Goal: Task Accomplishment & Management: Contribute content

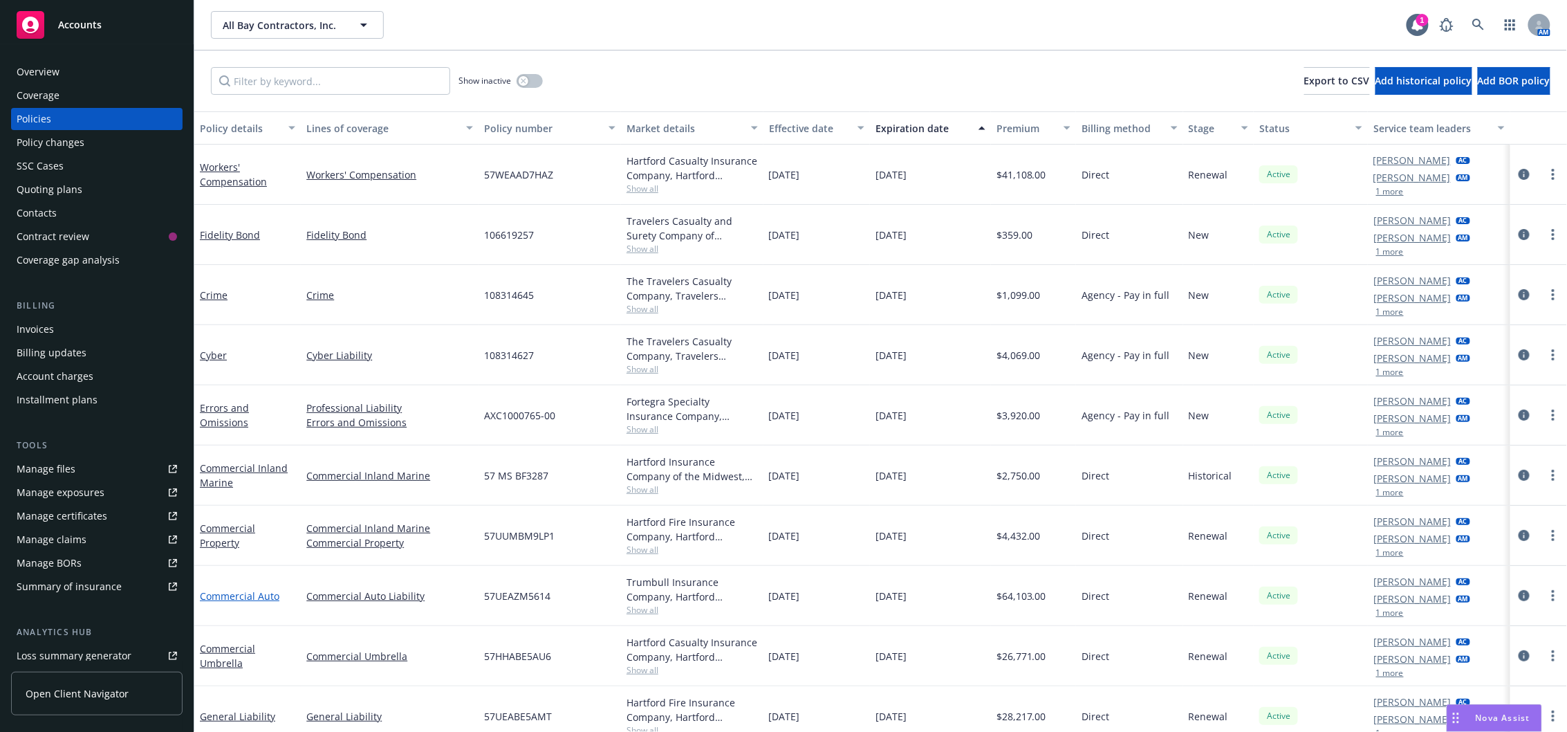
click at [252, 592] on link "Commercial Auto" at bounding box center [240, 595] width 80 height 13
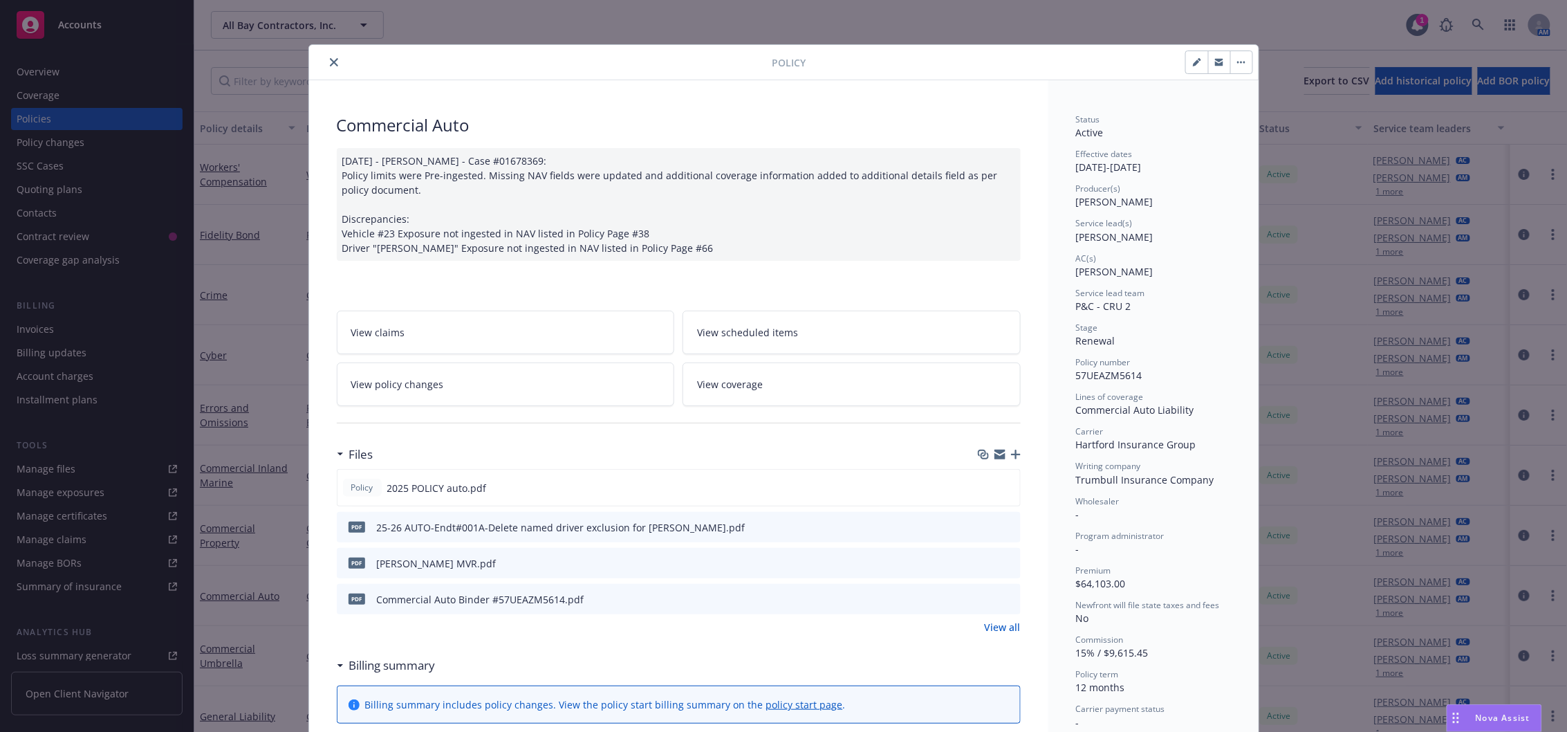
click at [1011, 458] on icon "button" at bounding box center [1016, 455] width 10 height 10
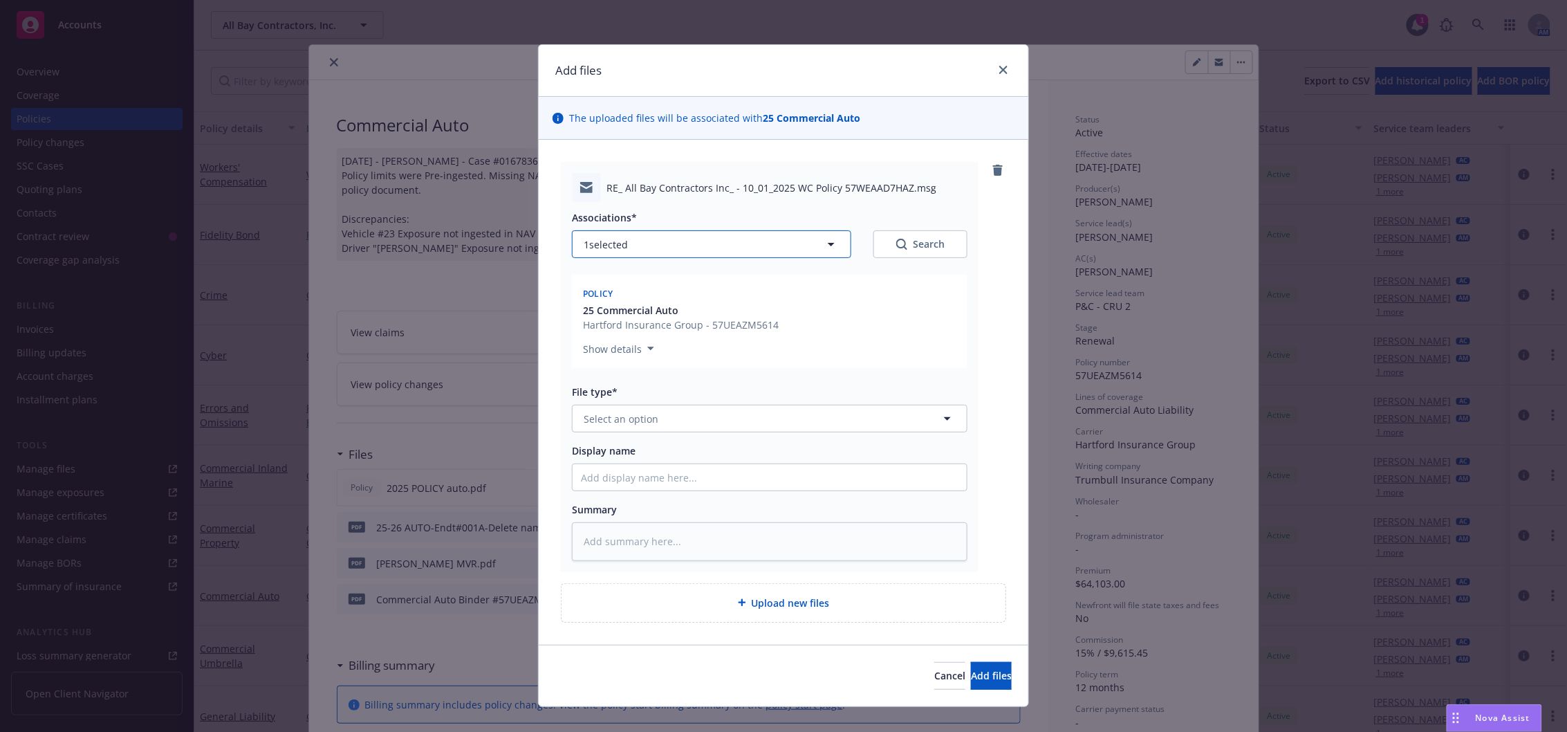
click at [645, 242] on button "1 selected" at bounding box center [711, 244] width 279 height 28
type textarea "x"
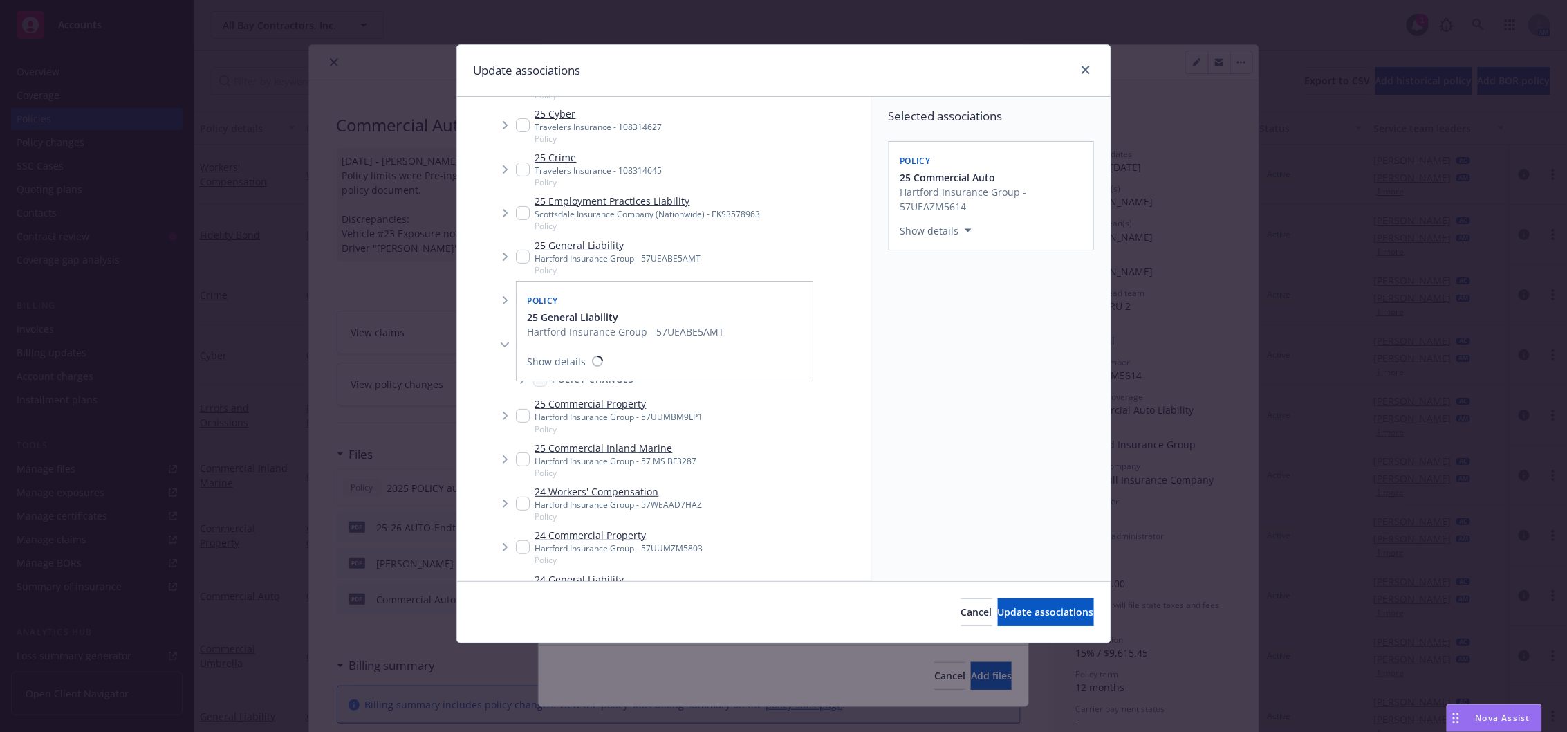
scroll to position [92, 0]
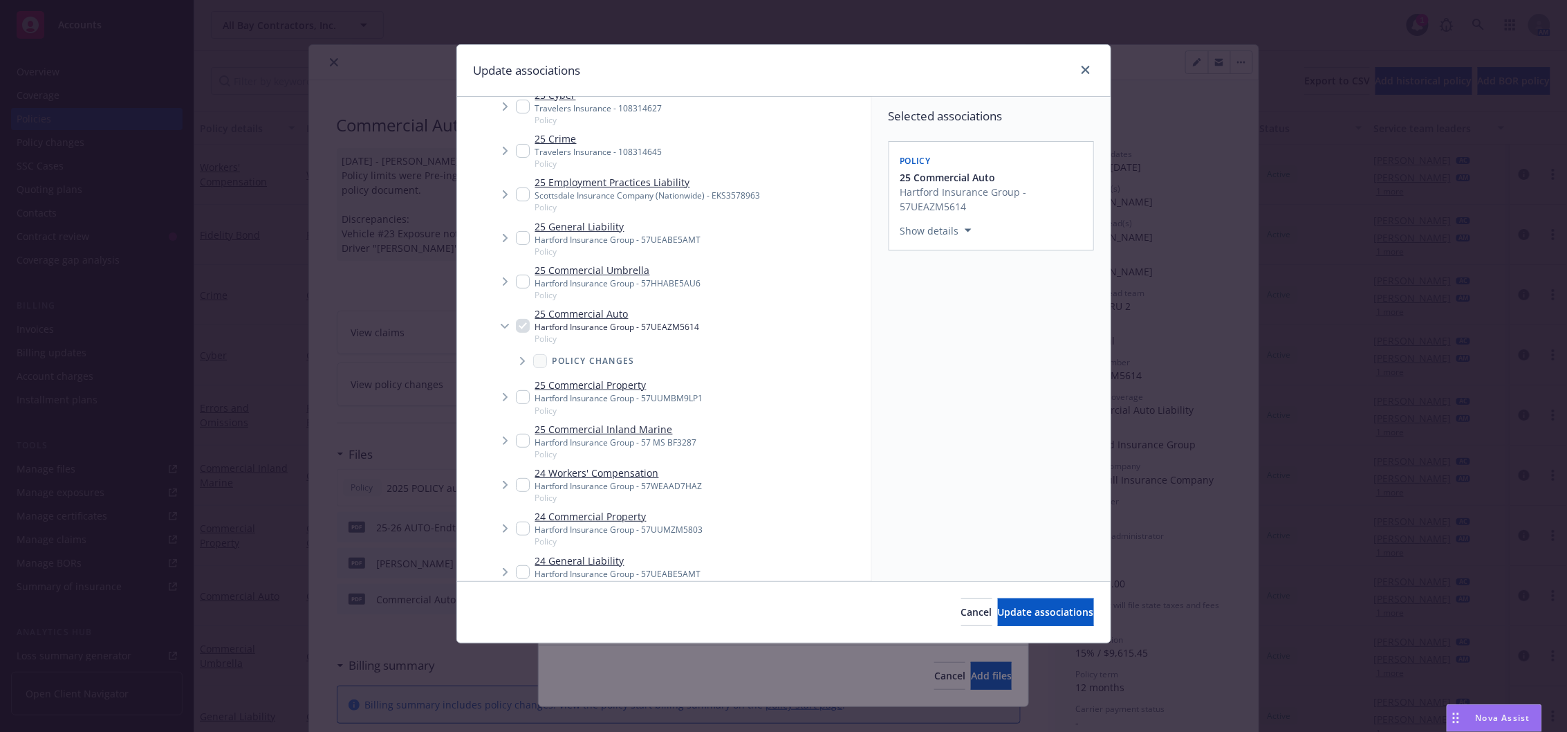
click at [519, 485] on input "Tree Example" at bounding box center [523, 485] width 14 height 14
checkbox input "true"
click at [1008, 610] on span "Update associations" at bounding box center [1046, 611] width 96 height 13
type textarea "x"
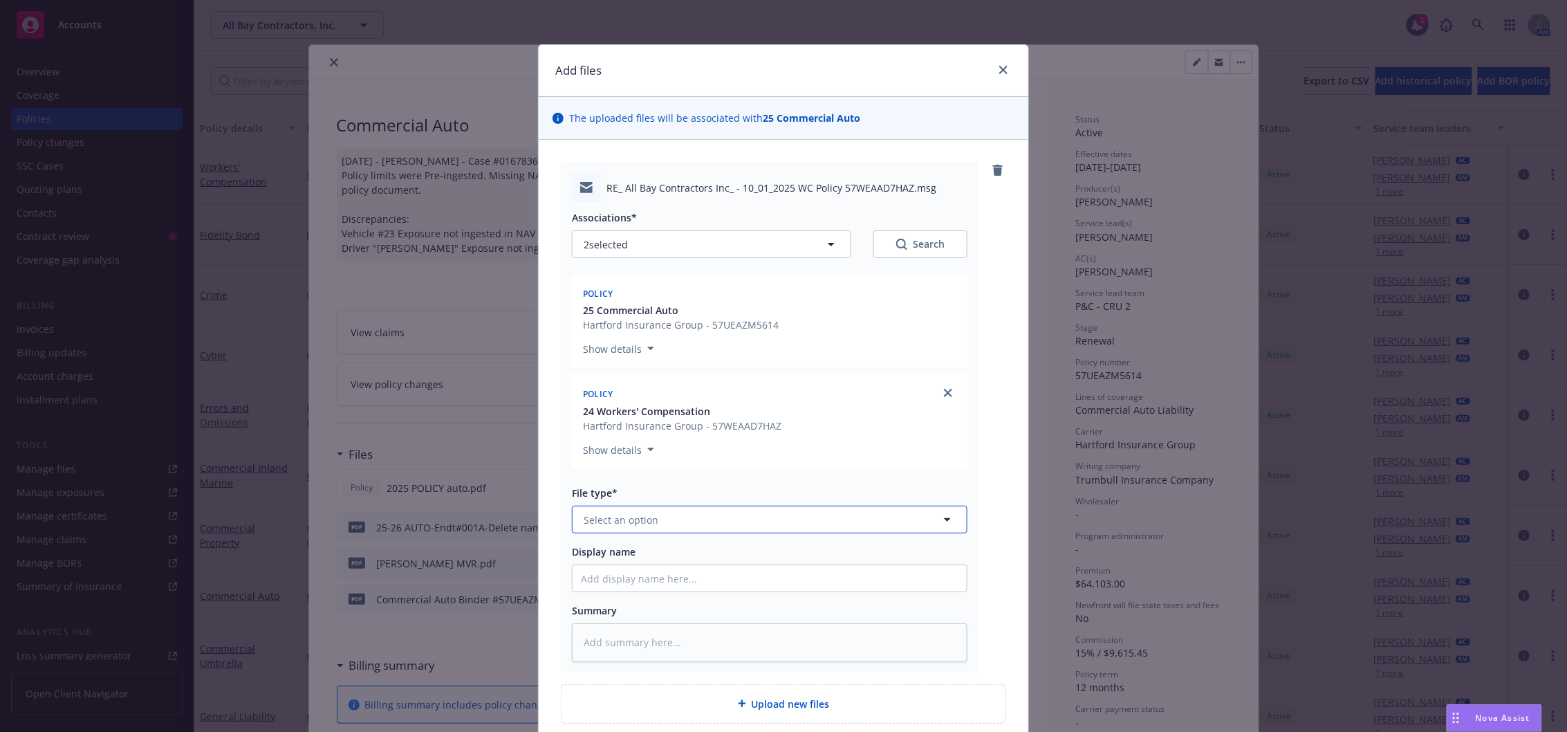
click at [723, 521] on button "Select an option" at bounding box center [770, 520] width 396 height 28
type input "request"
type textarea "x"
type input "W"
type textarea "x"
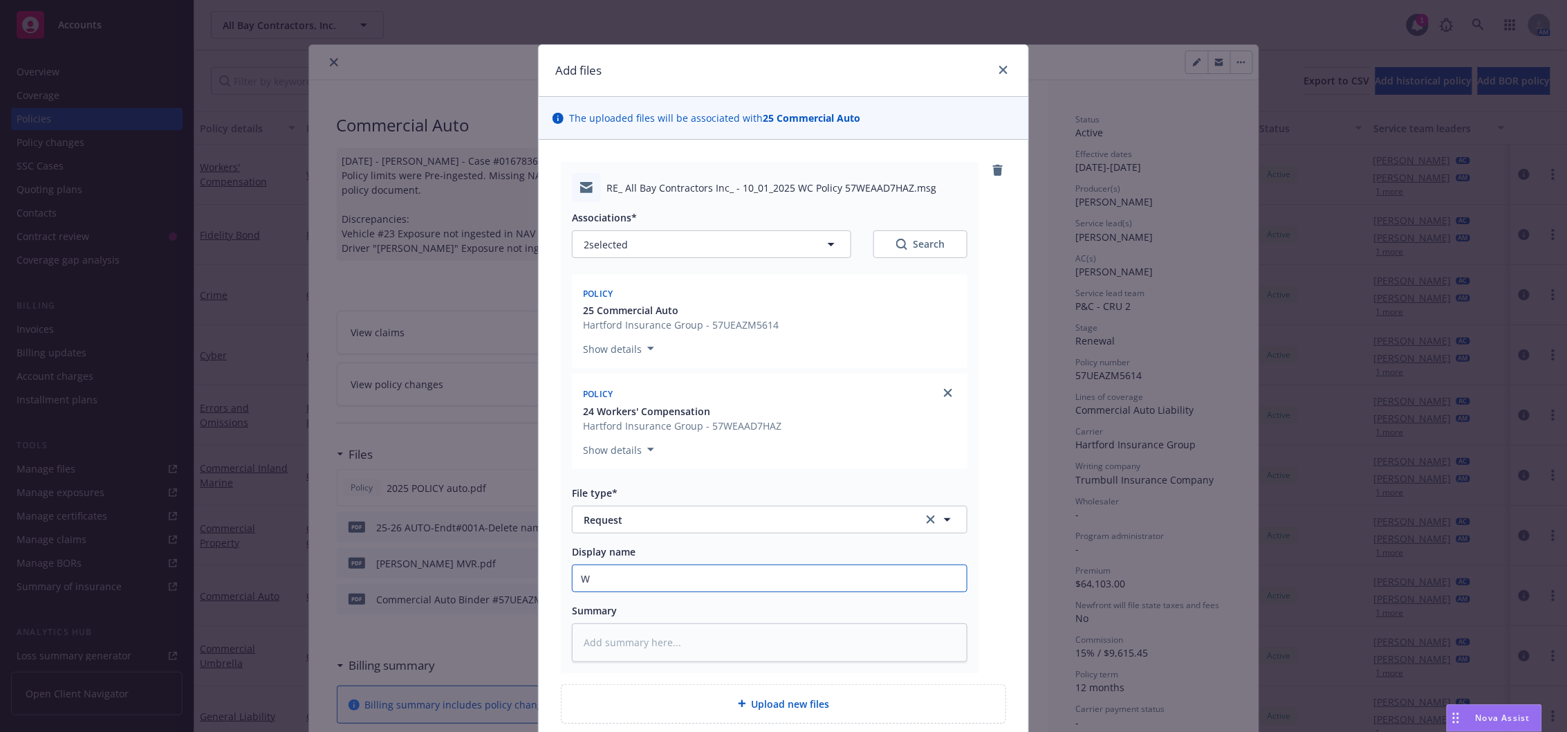
type input "WC"
type textarea "x"
type input "WC"
type textarea "x"
type input "WC &"
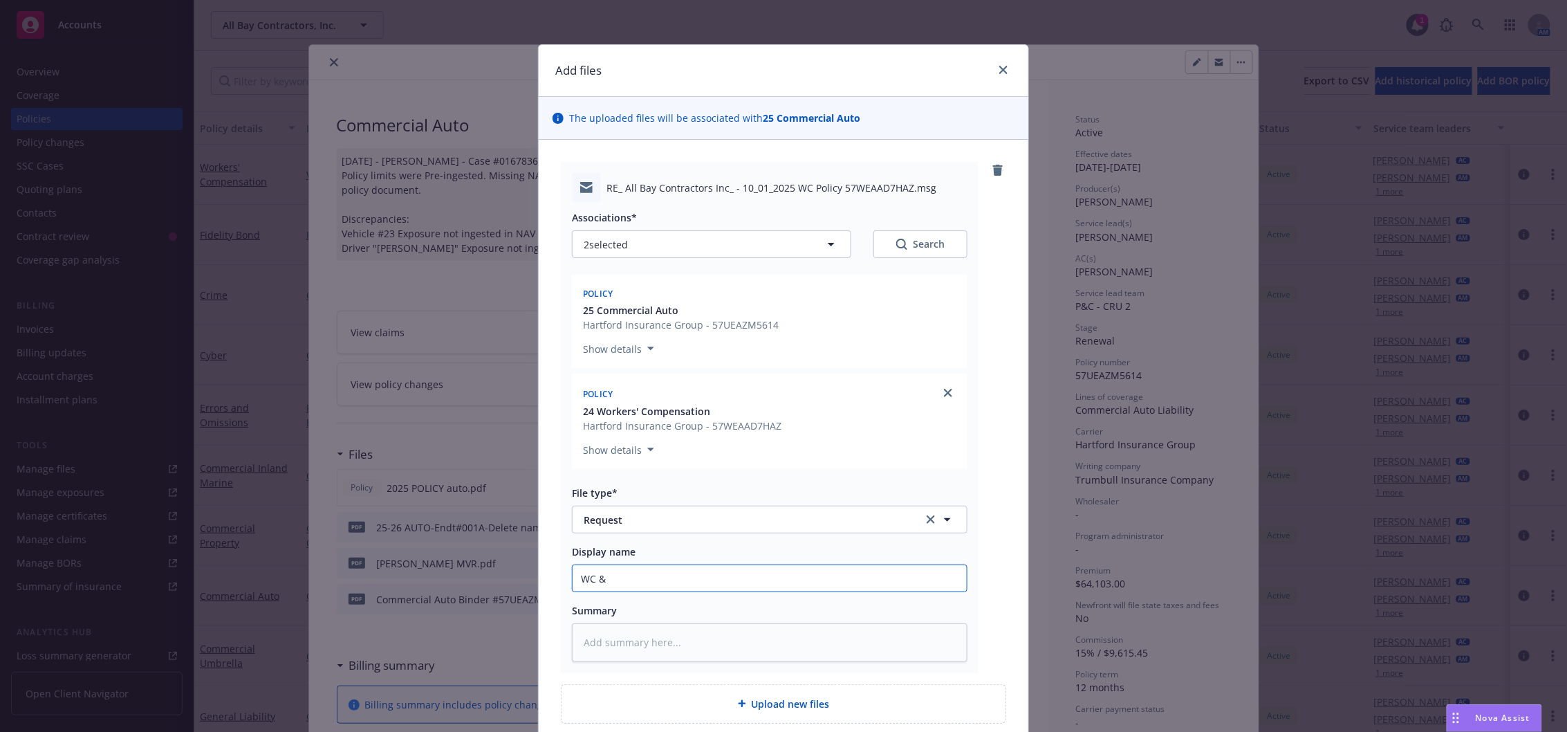
type textarea "x"
type input "WC &"
type textarea "x"
type input "WC & A"
type textarea "x"
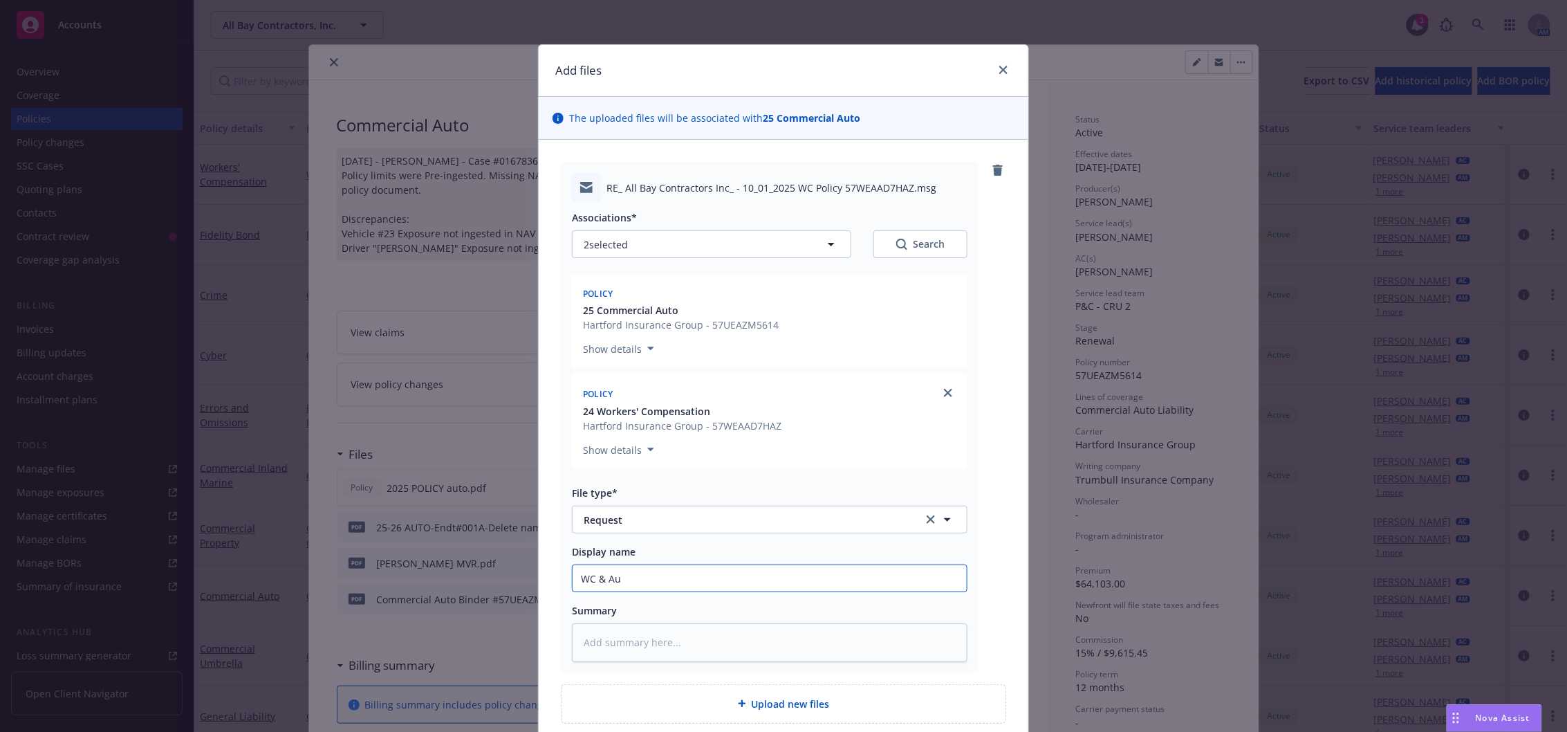
type input "WC & Aud"
type textarea "x"
type input "WC & Audo"
type textarea "x"
type input "WC & Audot"
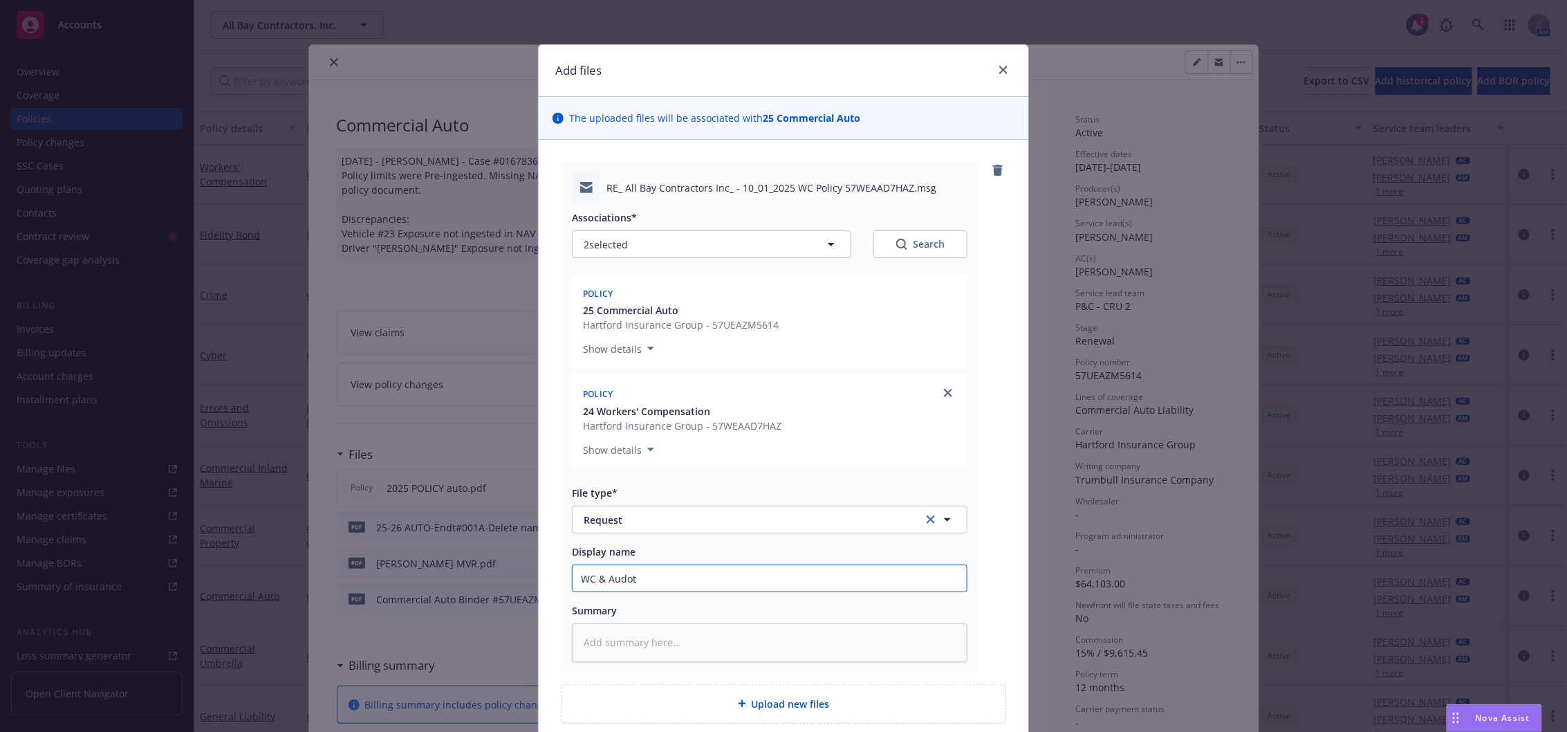
type textarea "x"
type input "WC & Audot"
type textarea "x"
type input "WC & Audot"
type textarea "x"
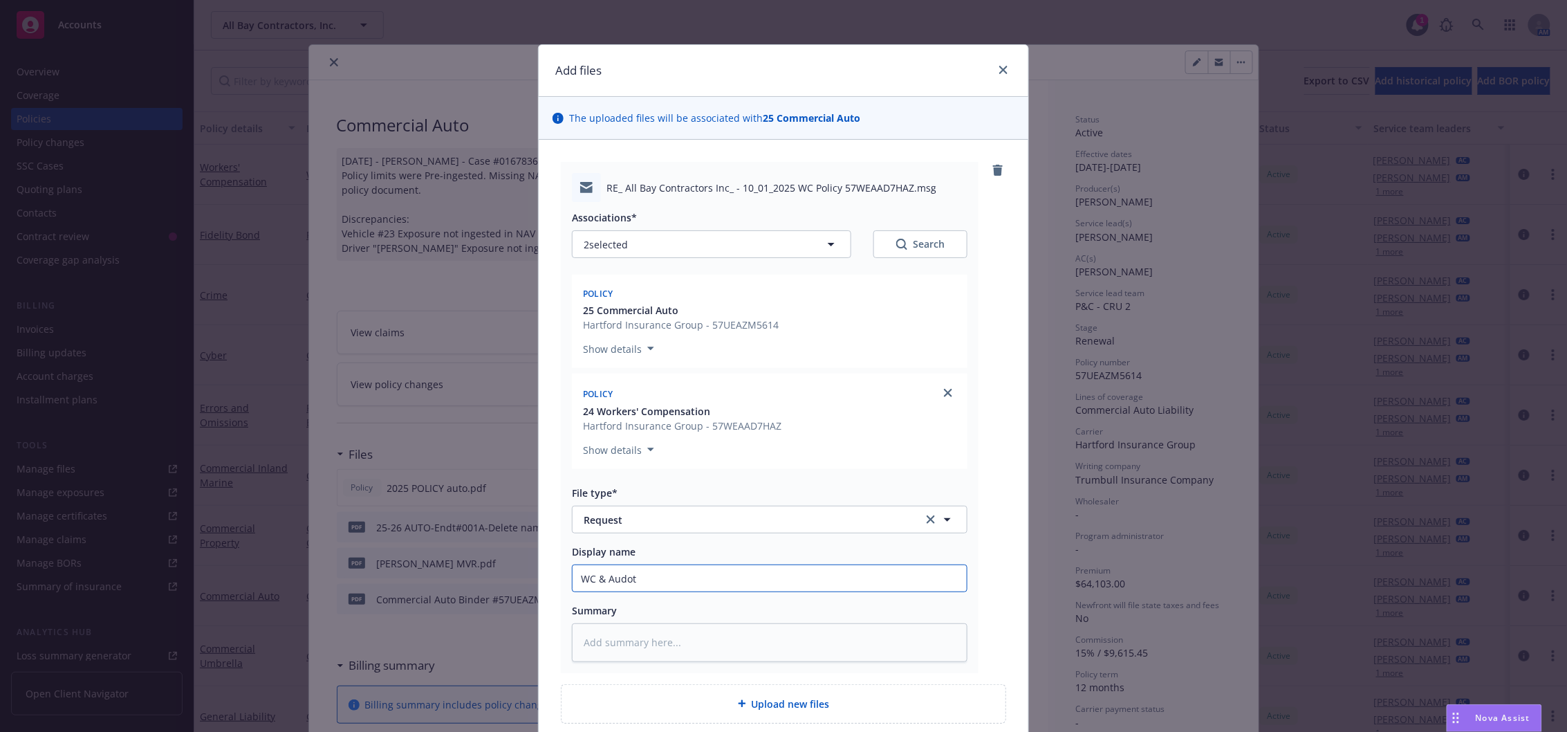
type input "WC & Audo"
type textarea "x"
type input "WC & Aud"
type textarea "x"
type input "WC & Au"
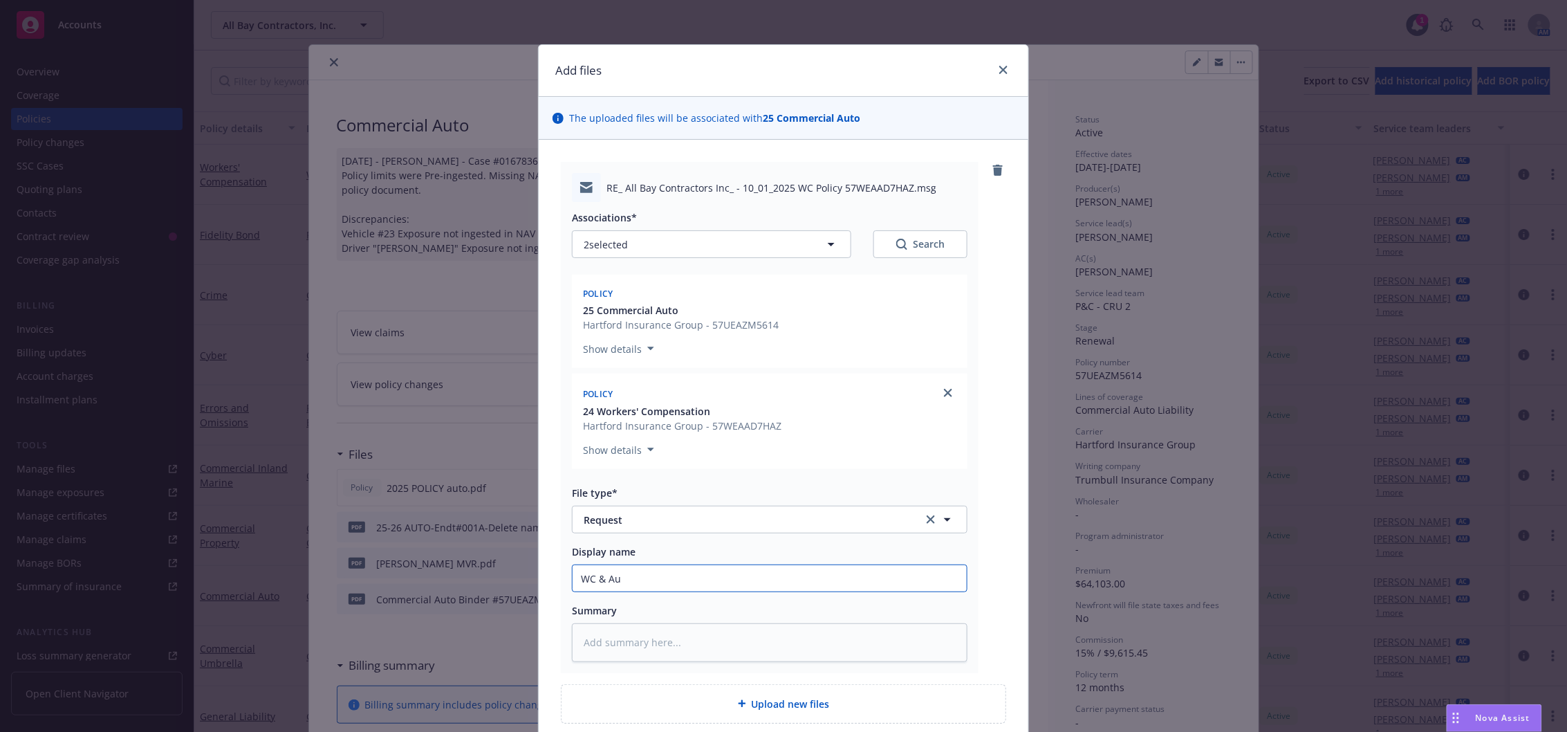
type textarea "x"
type input "WC & Aut"
type textarea "x"
type input "WC & Auto"
type textarea "x"
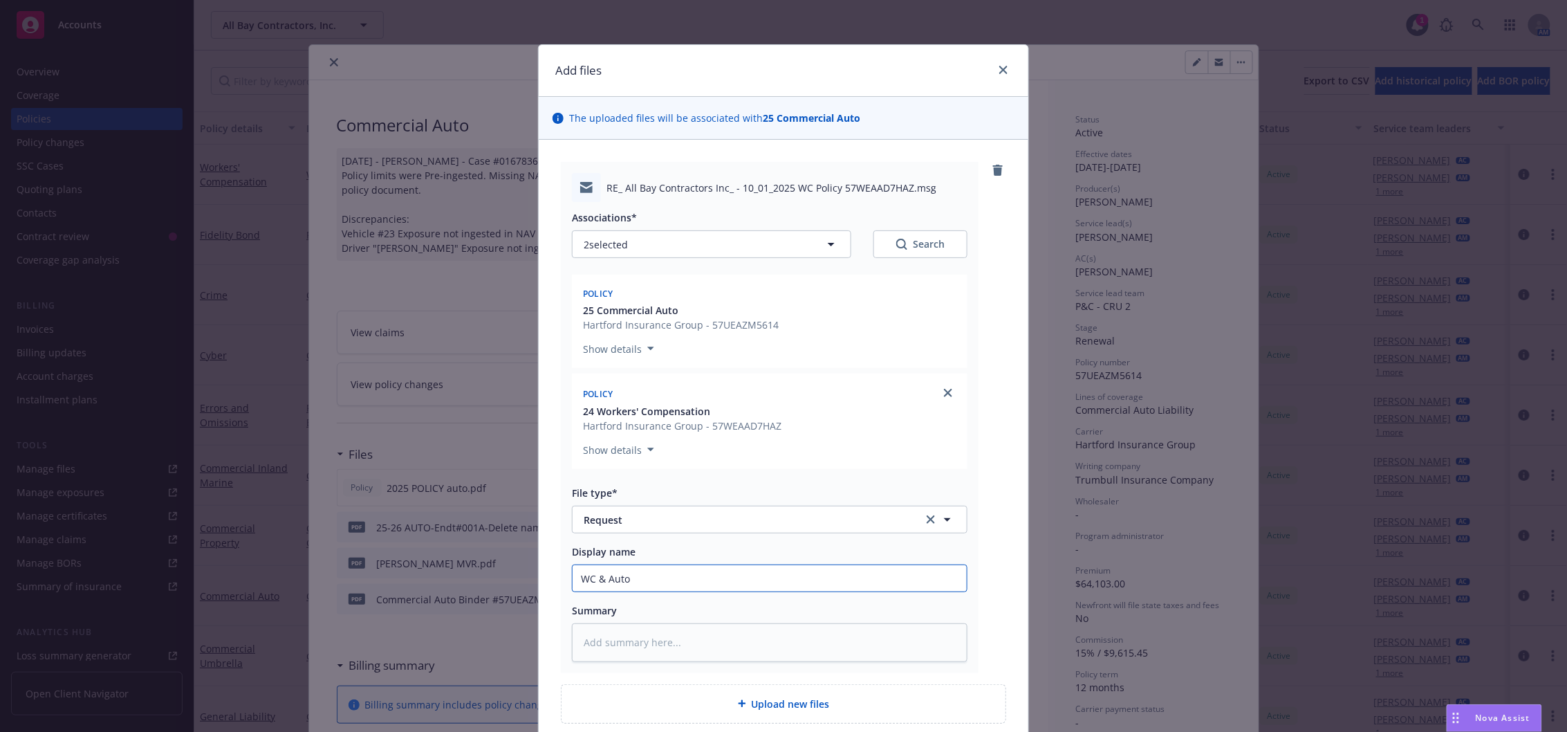
type input "WC & Auto"
type textarea "x"
type input "WC & Auto"
type textarea "x"
type input "WC & Auto"
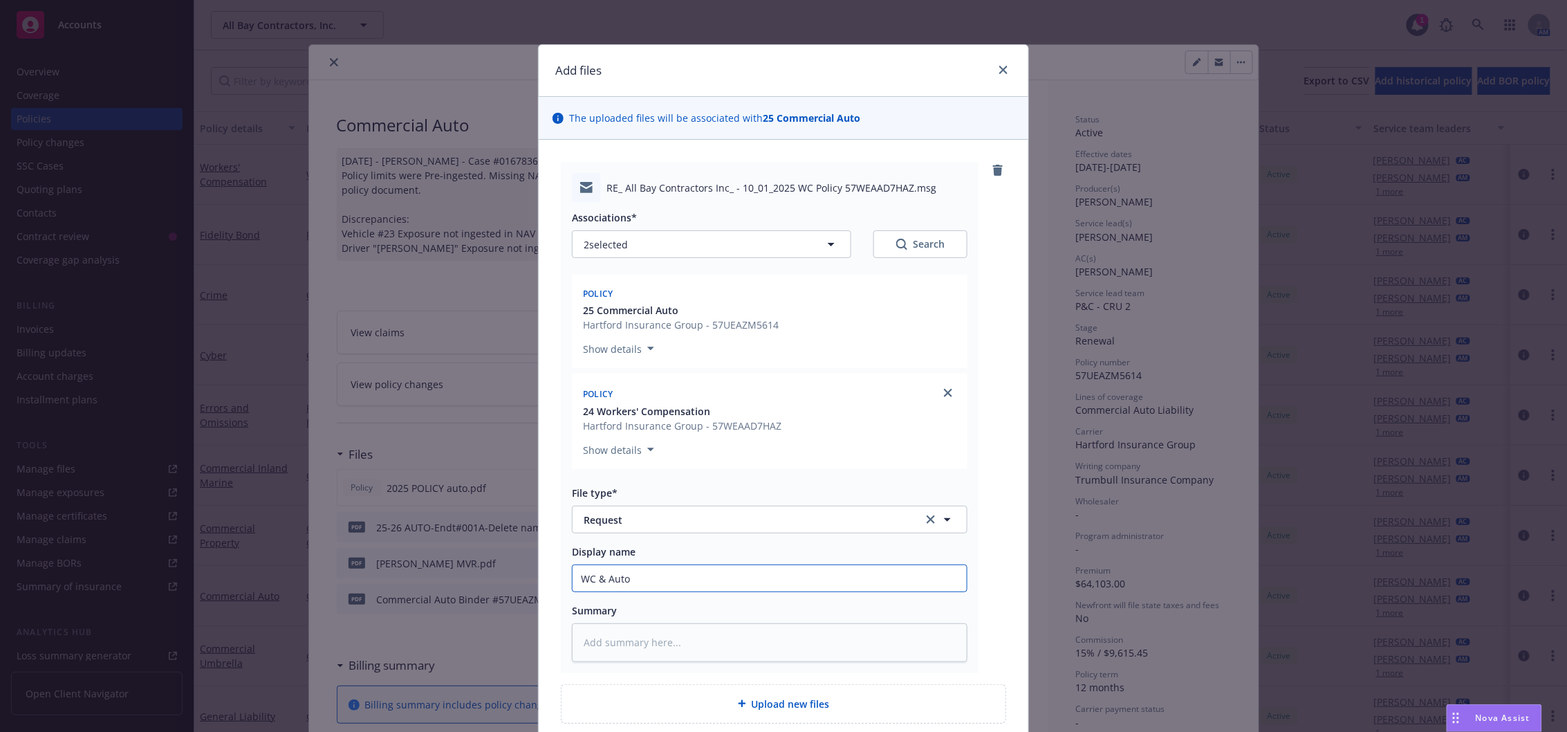
type textarea "x"
type input "WC & Auto -"
type textarea "x"
type input "WC & Auto -"
type textarea "x"
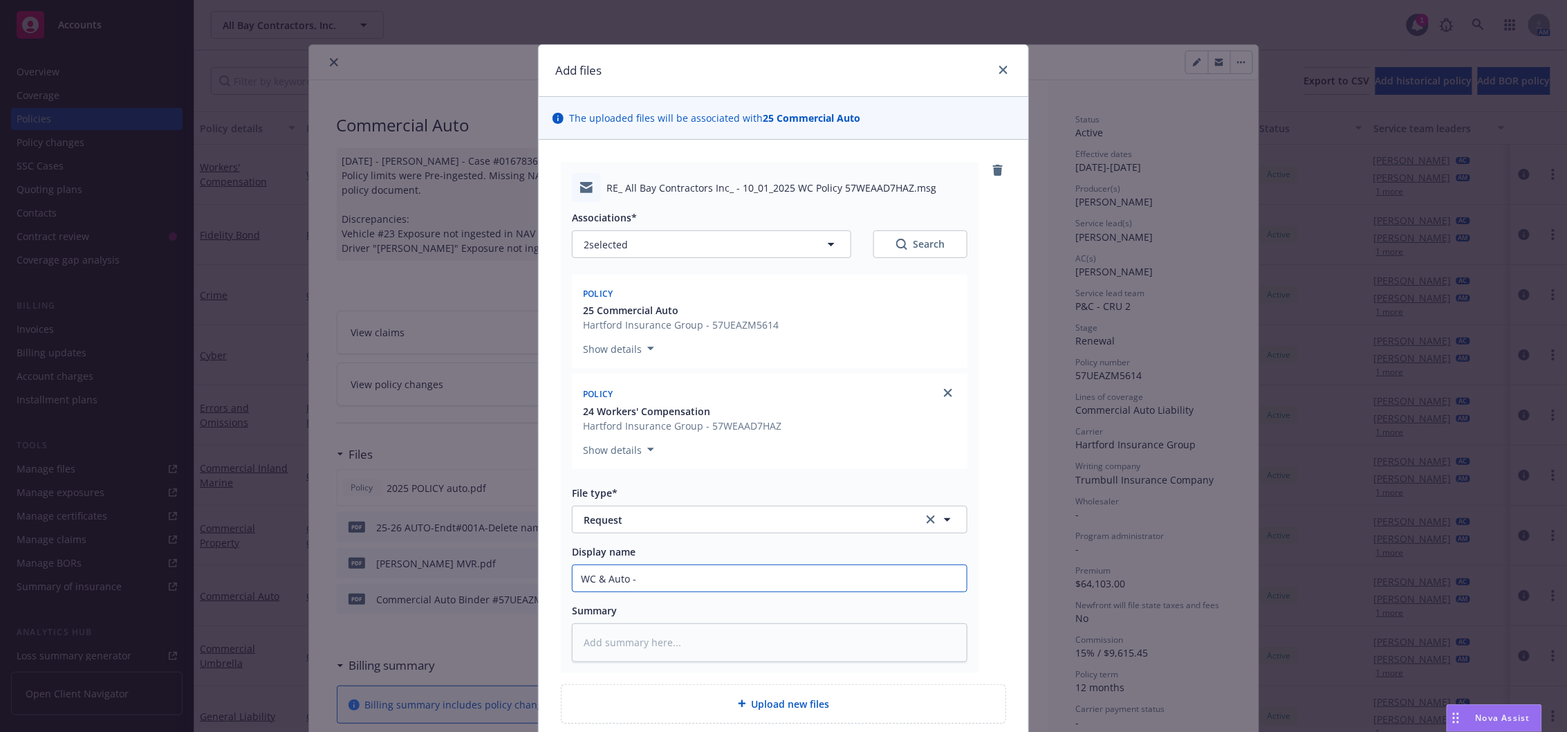
type input "WC & Auto - E"
type textarea "x"
type input "WC & Auto - EM"
type textarea "x"
type input "WC & Auto - EMT"
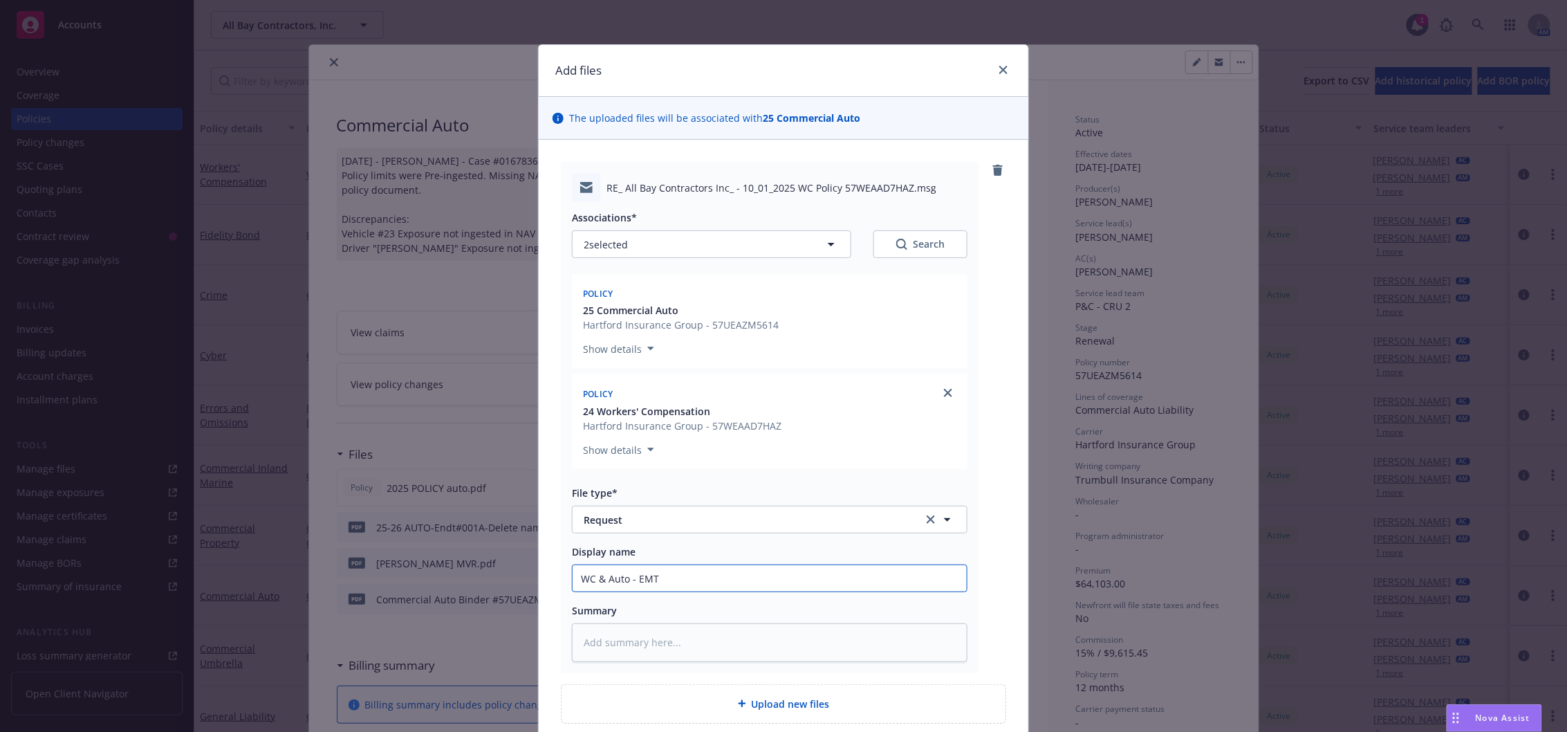
type textarea "x"
type input "WC & Auto - EMTC"
type textarea "x"
type input "WC & Auto - EMT"
type textarea "x"
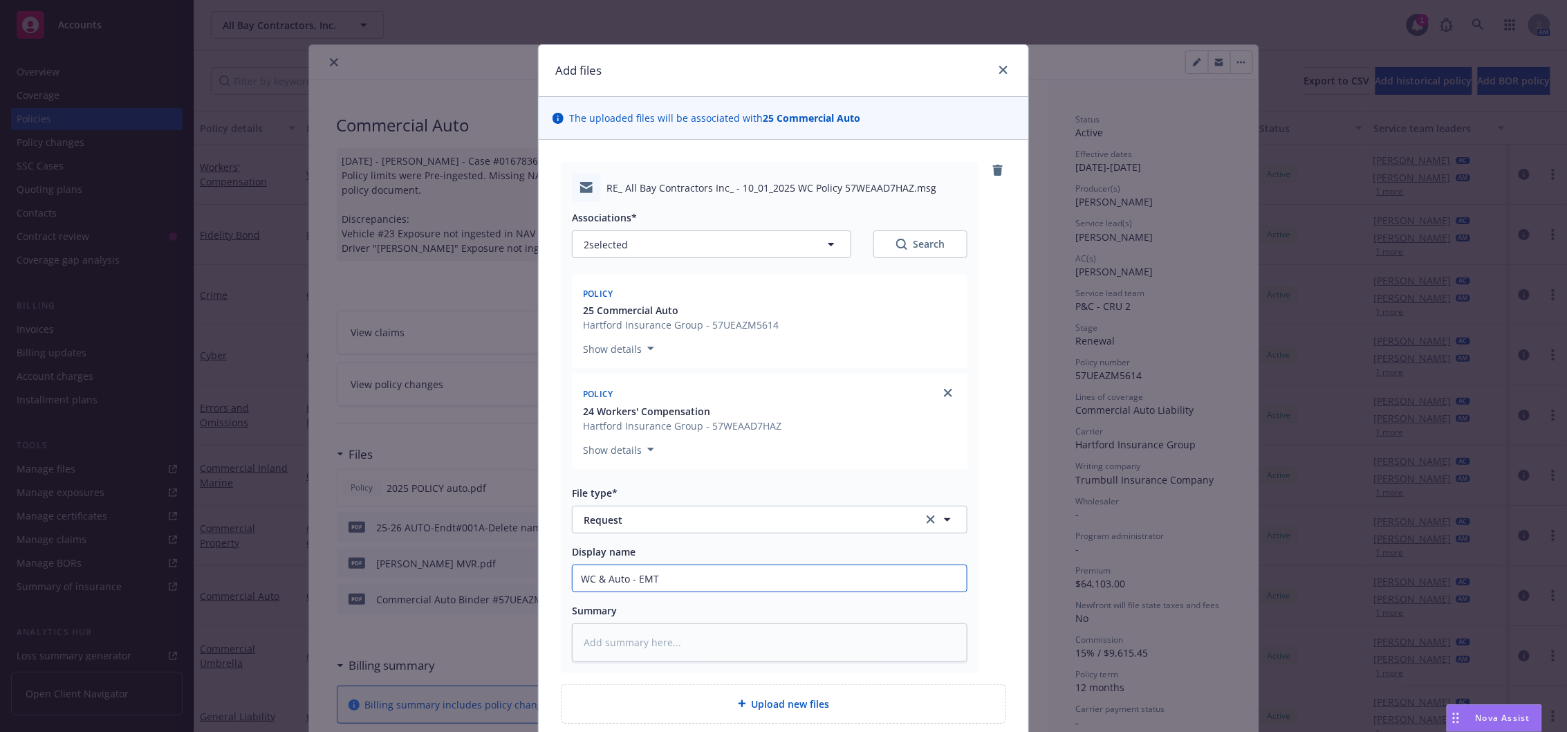
type input "WC & Auto - EM"
type textarea "x"
type input "WC & Auto - E"
type textarea "x"
type input "WC & Auto -"
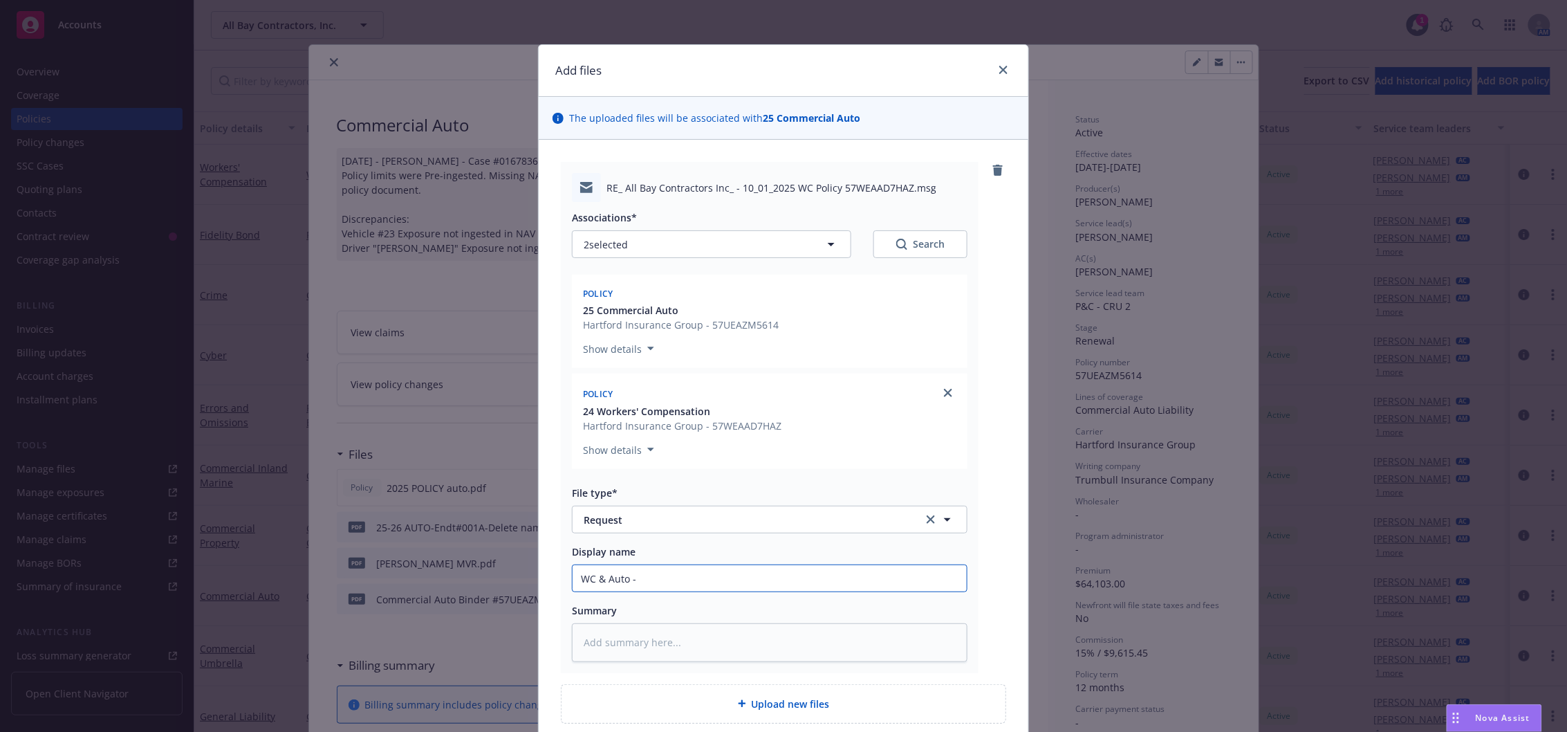
type textarea "x"
type input "WC & Auto -"
type textarea "x"
type input "WC & Auto"
type textarea "x"
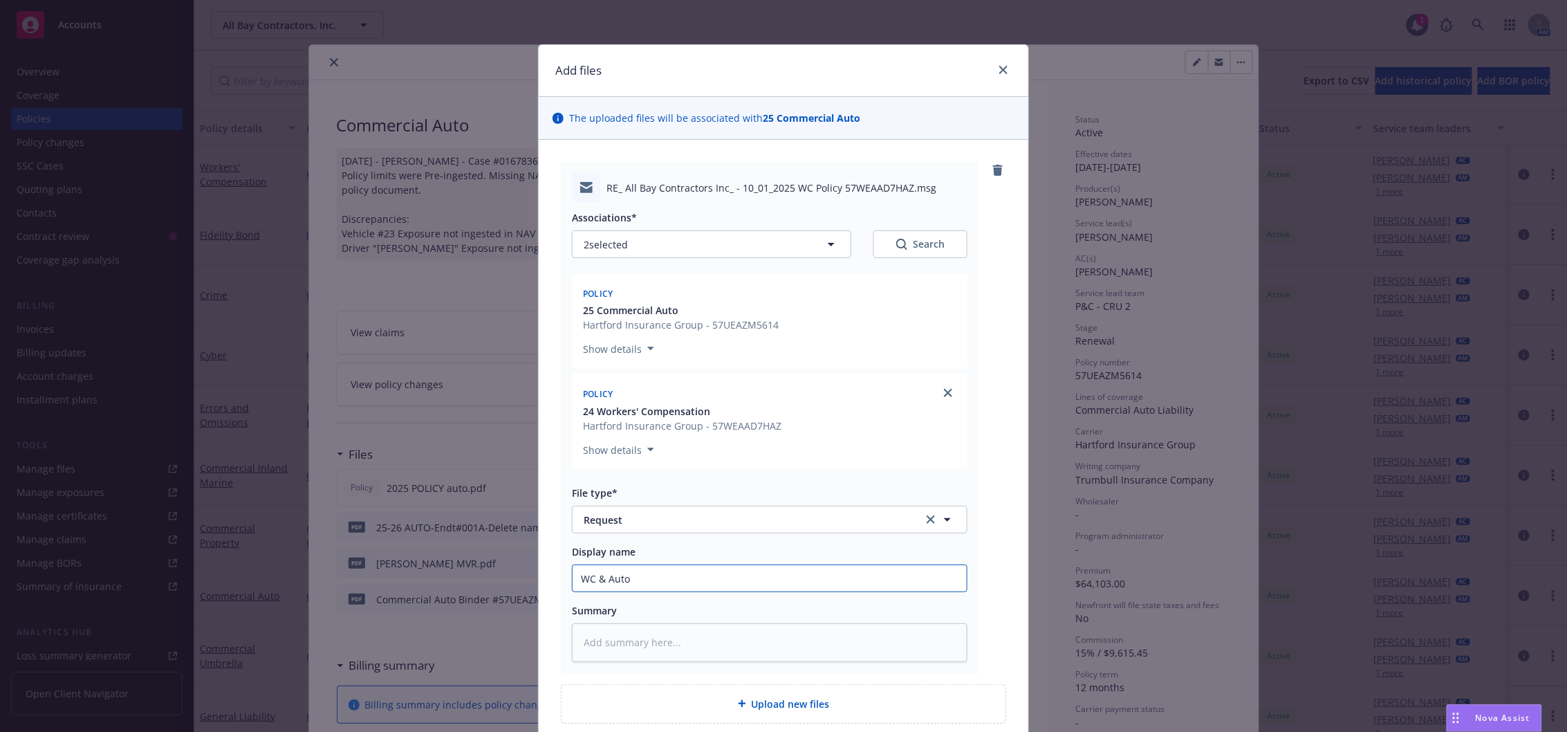
type input "WC & Aut"
type textarea "x"
type input "WC & Au"
type textarea "x"
type input "WC & A"
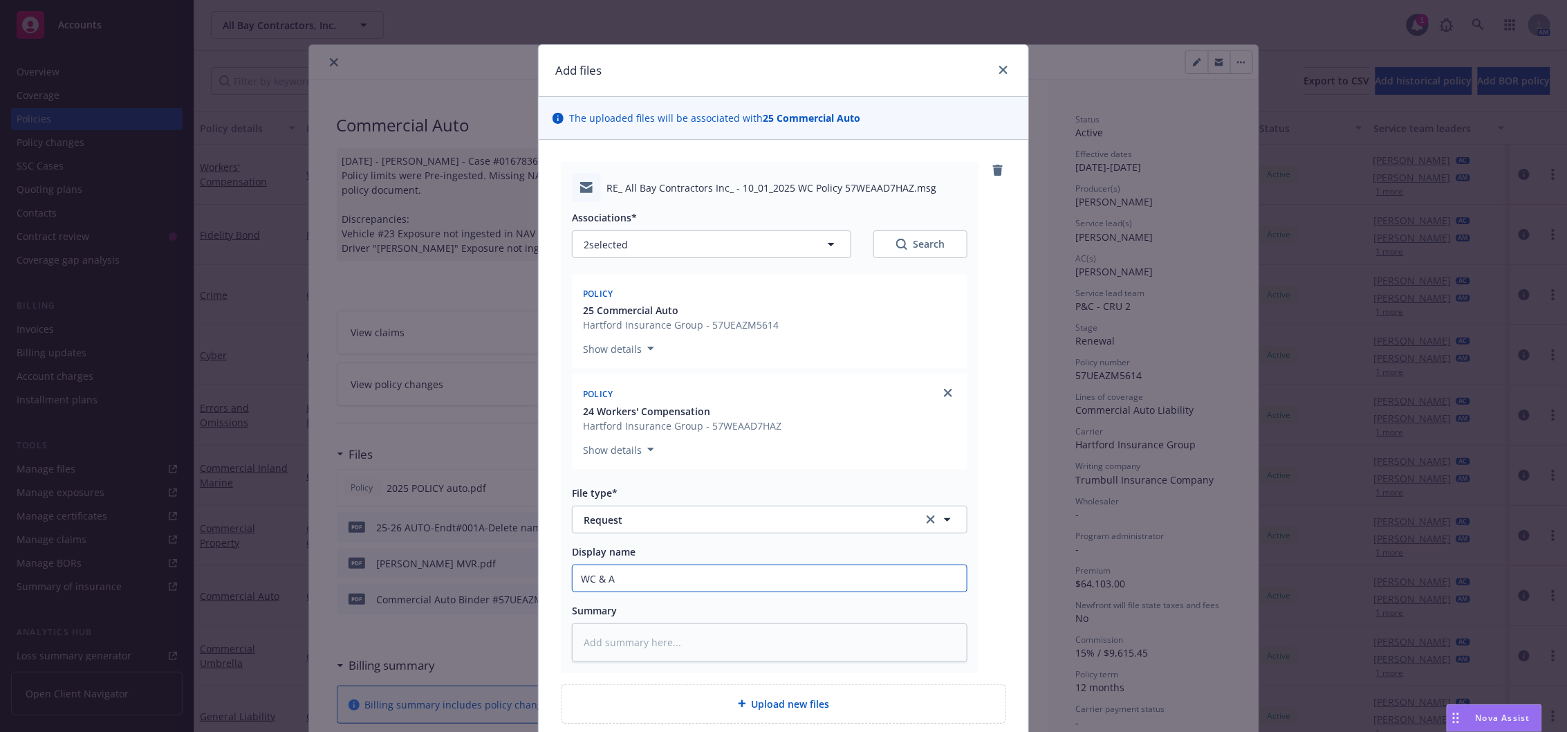
type textarea "x"
type input "WC &"
type textarea "x"
type input "WC &"
type textarea "x"
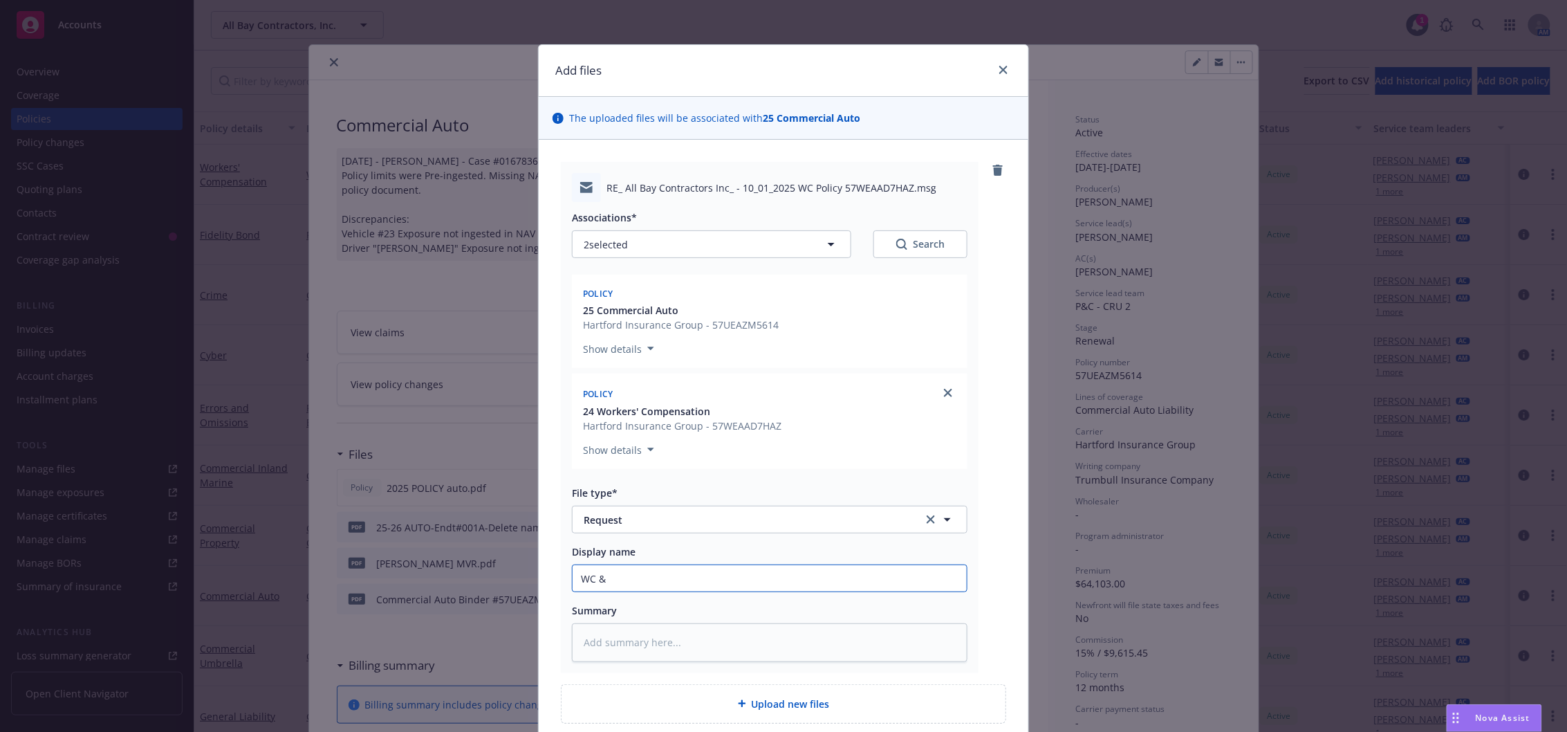
type input "WC"
type textarea "x"
type input "WC"
type textarea "x"
type input "W"
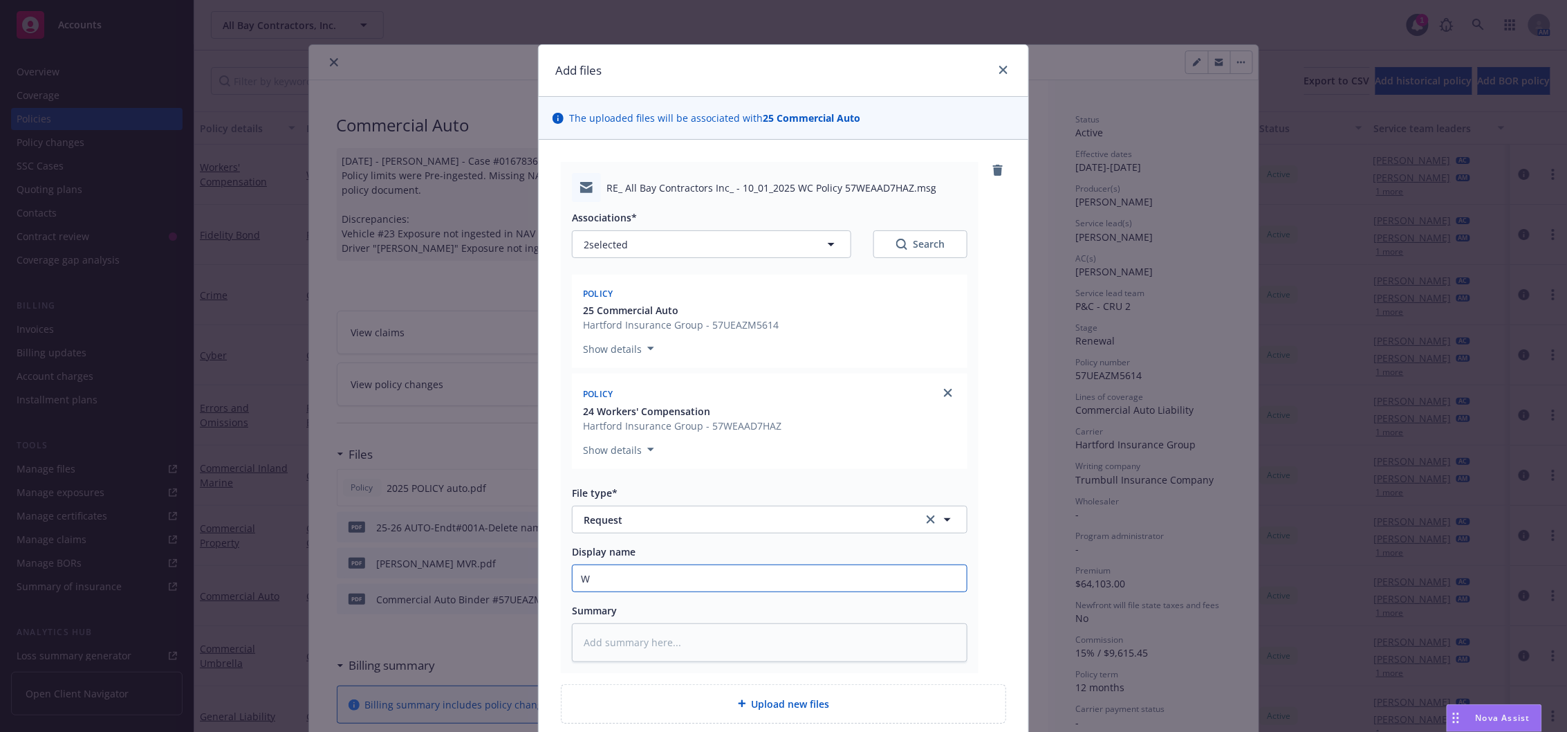
type textarea "x"
type input "E"
type textarea "x"
type input "EM"
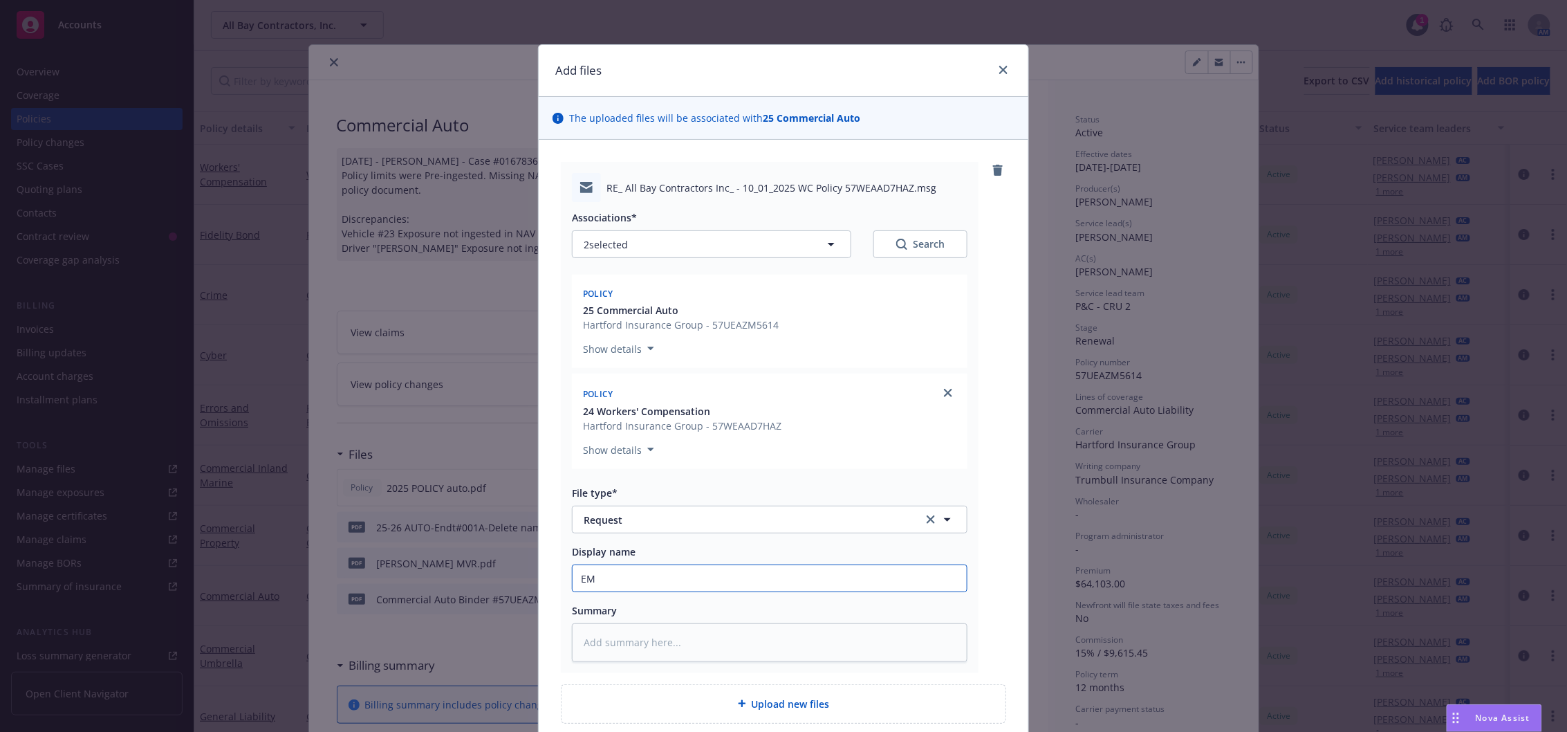
type textarea "x"
type input "EMT"
type textarea "x"
type input "EMTC"
type textarea "x"
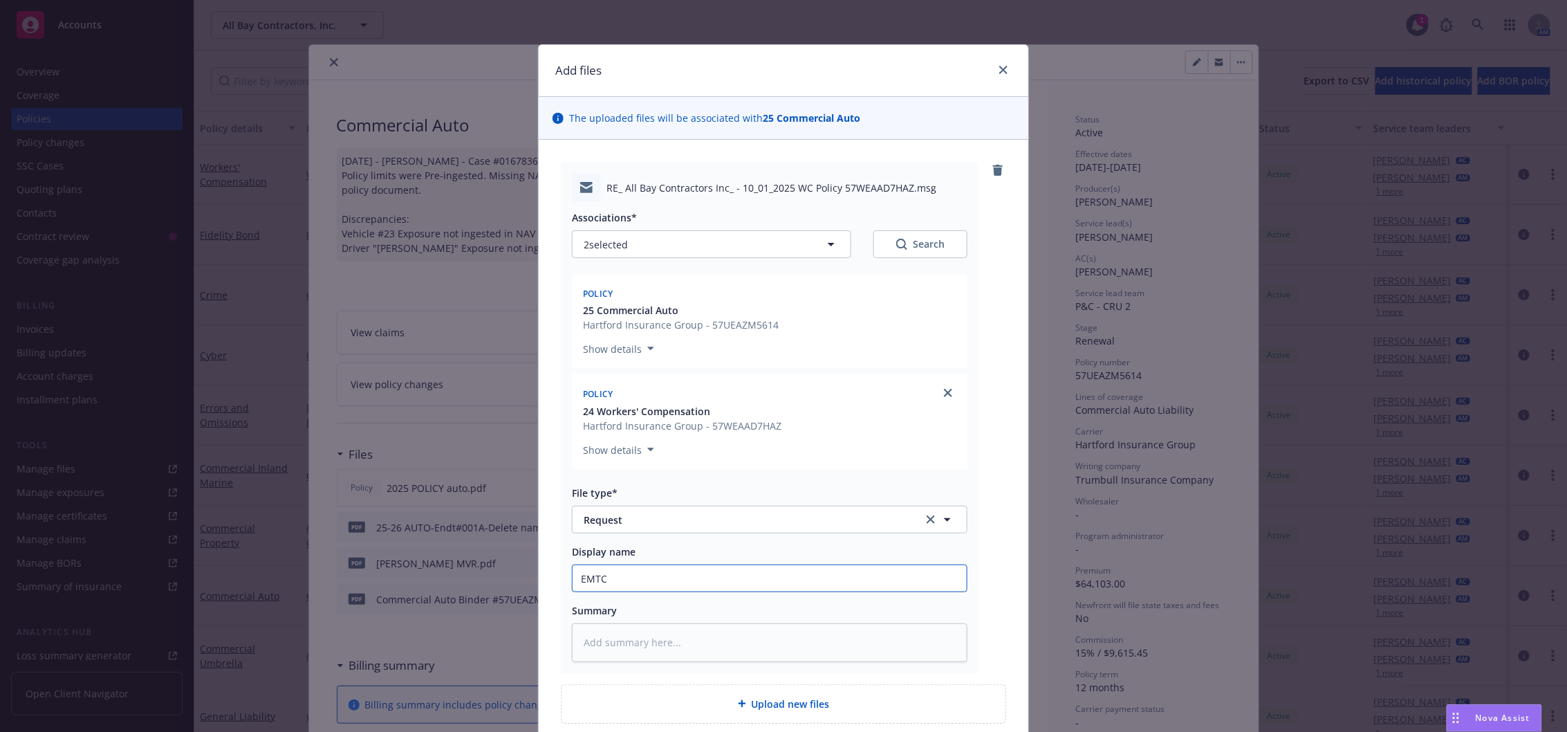
type input "EMTC"
type textarea "x"
type input "EMTC -"
type textarea "x"
type input "EMTC -"
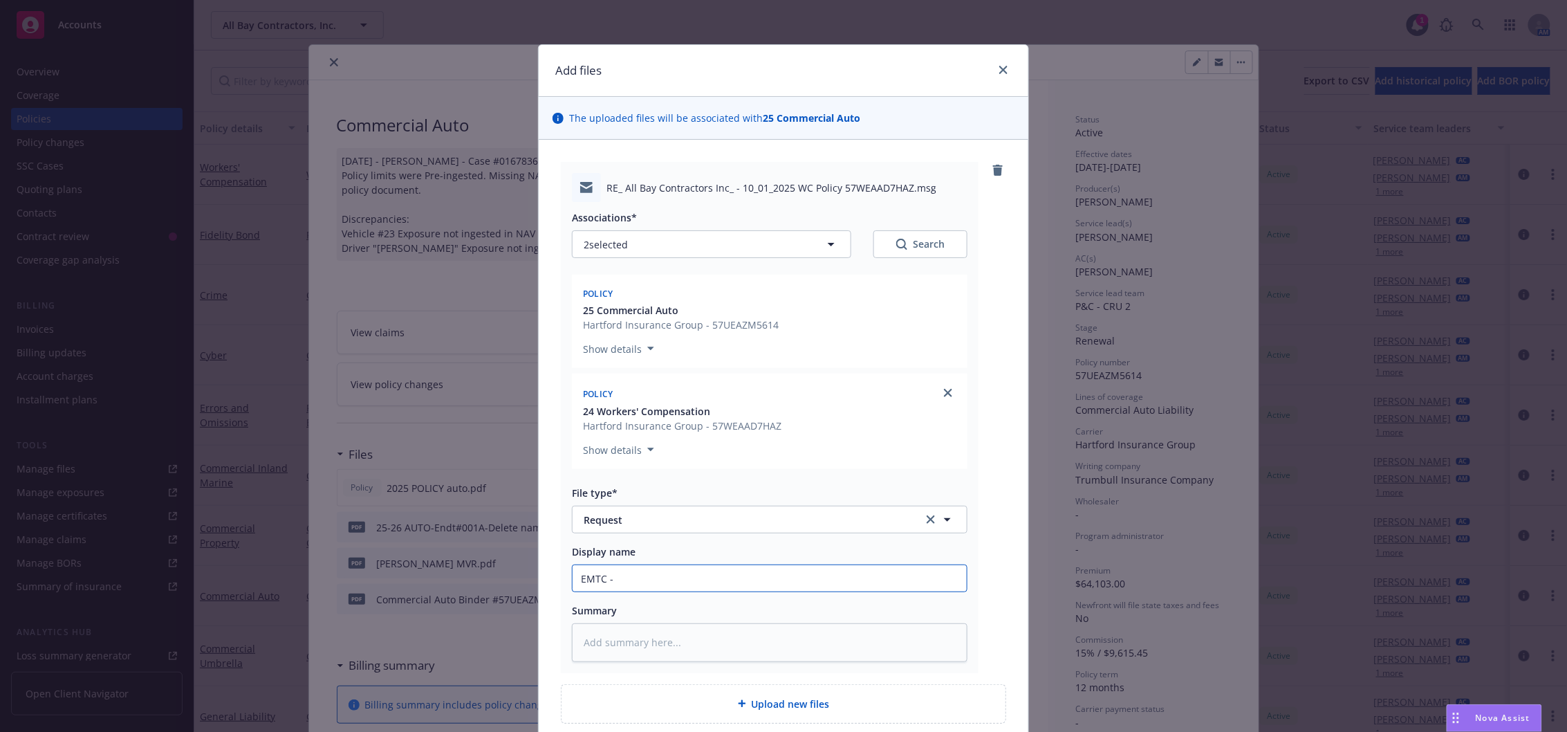
type textarea "x"
type input "EMTC - N"
type textarea "x"
type input "EMTC - Ne"
type textarea "x"
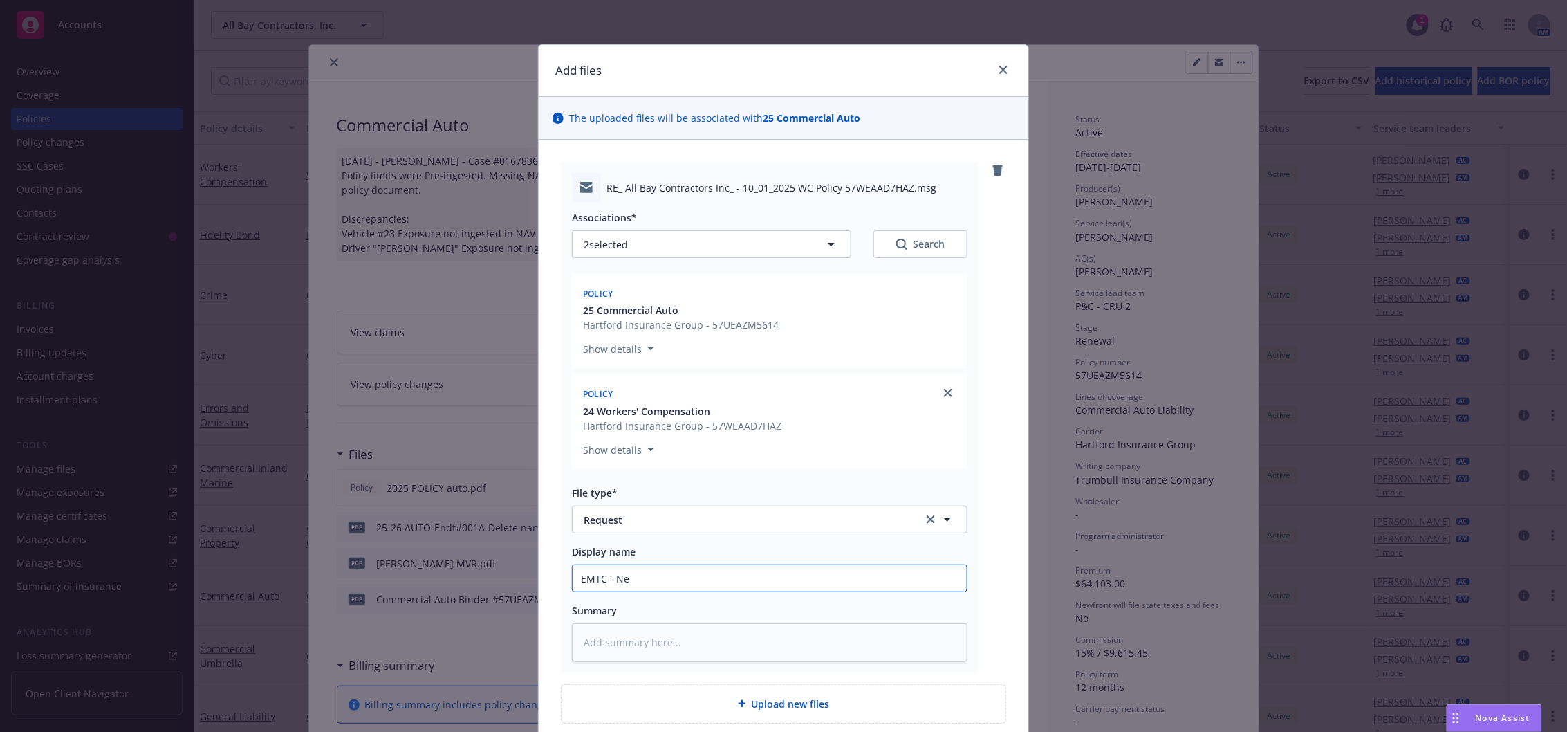
type input "EMTC - Nee"
type textarea "x"
type input "EMTC - Need"
type textarea "x"
type input "EMTC - Need t"
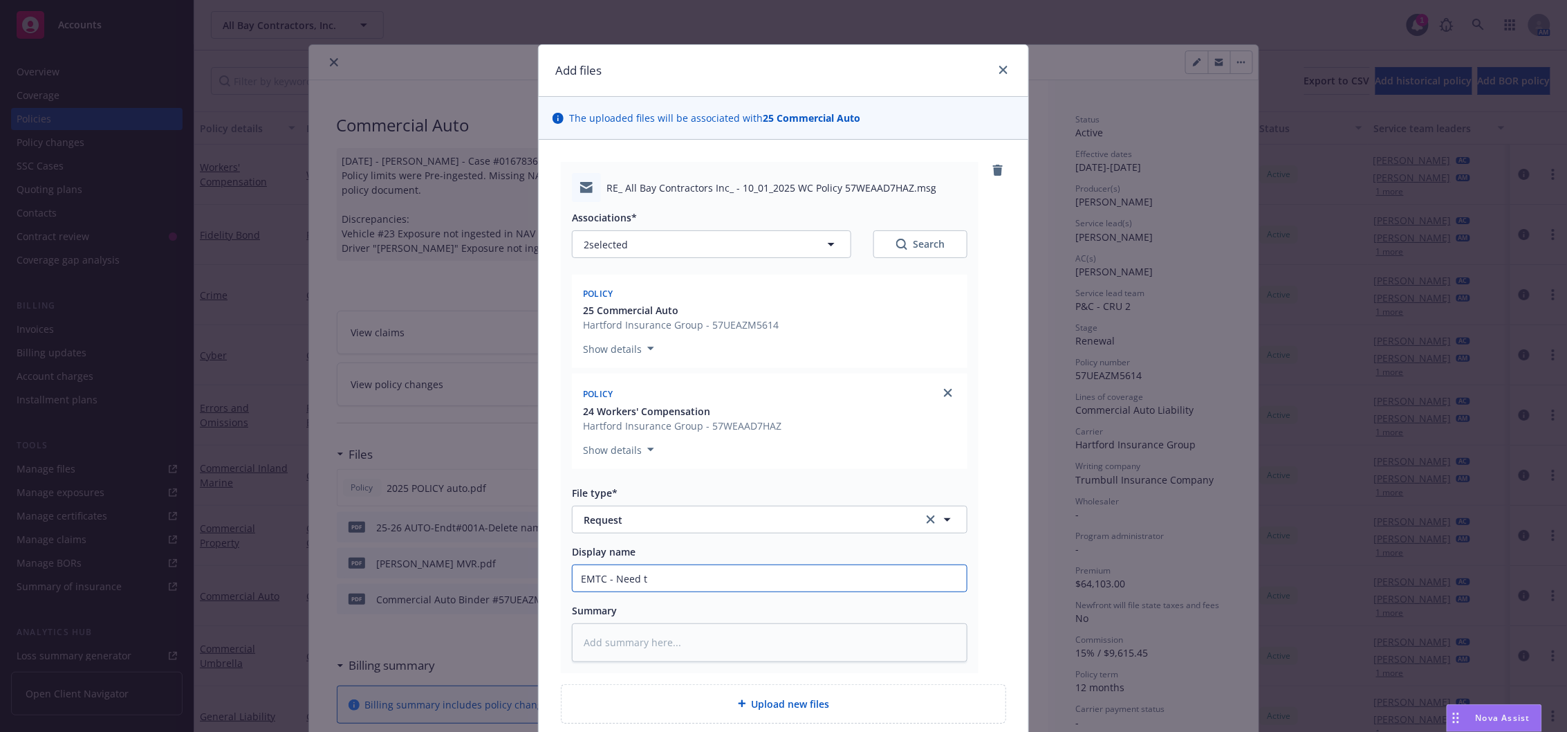
type textarea "x"
type input "EMTC - Need to"
type textarea "x"
type input "EMTC - Need to"
type textarea "x"
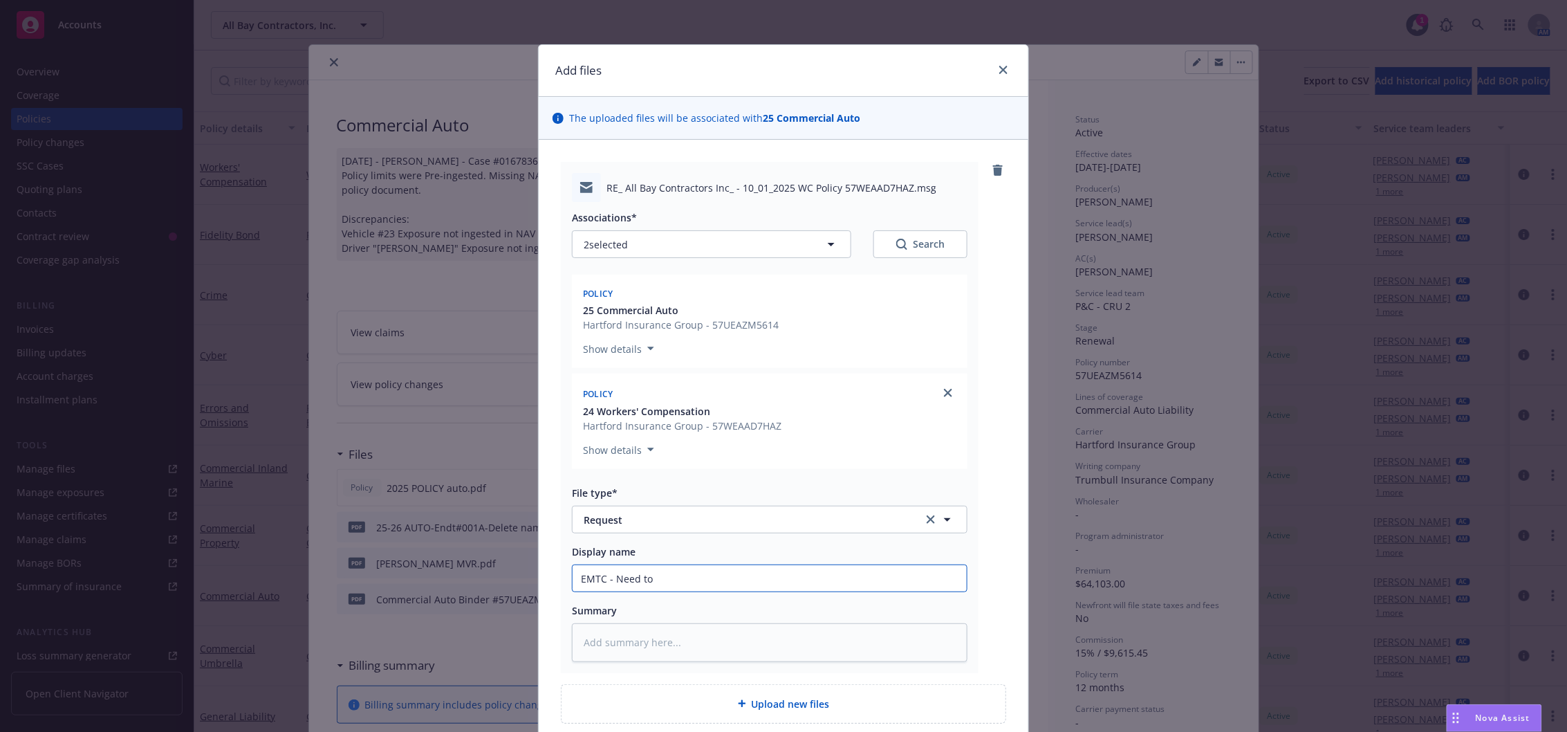
type input "EMTC - Need to R"
type textarea "x"
type input "EMTC - Need to REp"
type textarea "x"
type input "EMTC - Need to REpo"
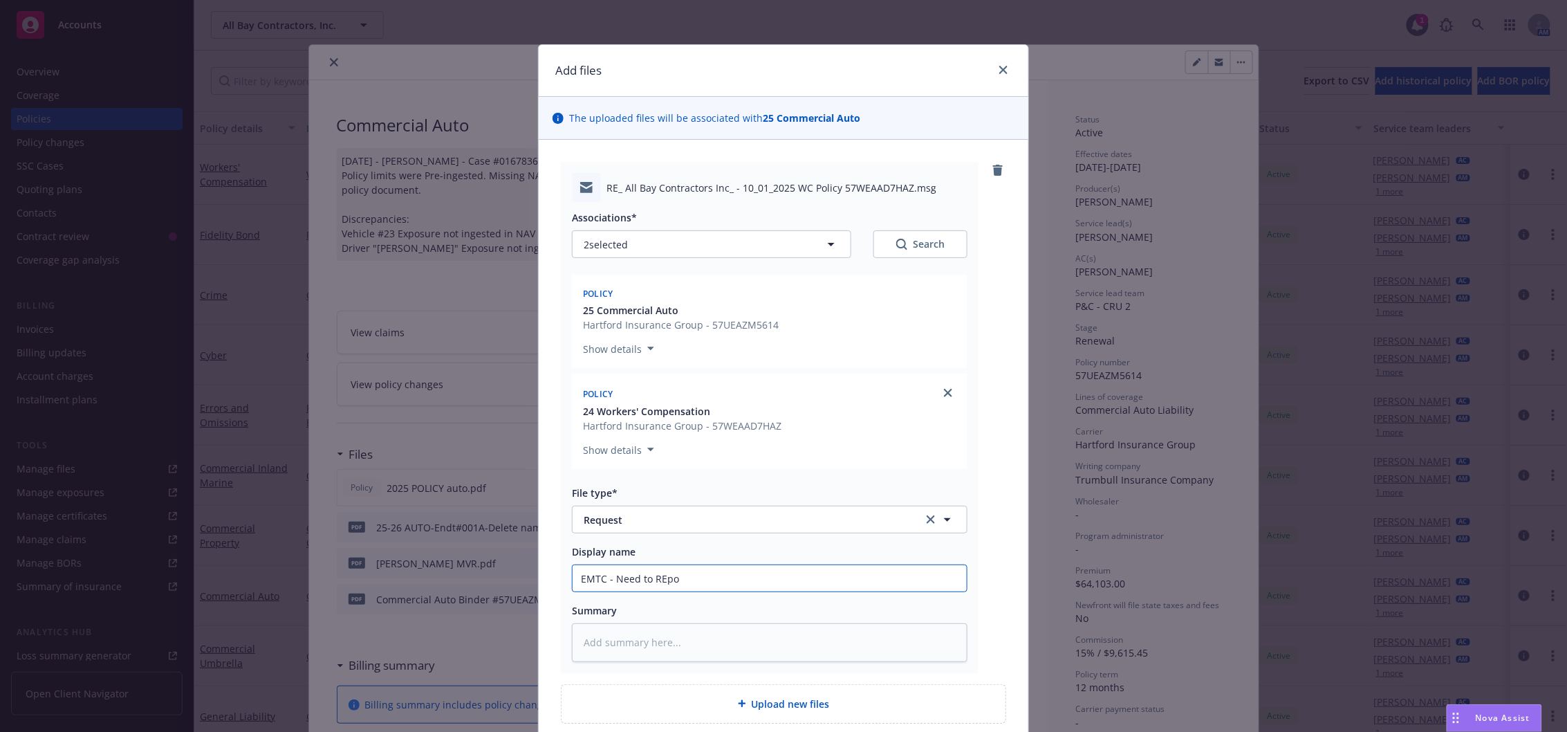
type textarea "x"
type input "EMTC - Need to REpoi"
type textarea "x"
type input "EMTC - Need to REpoir"
type textarea "x"
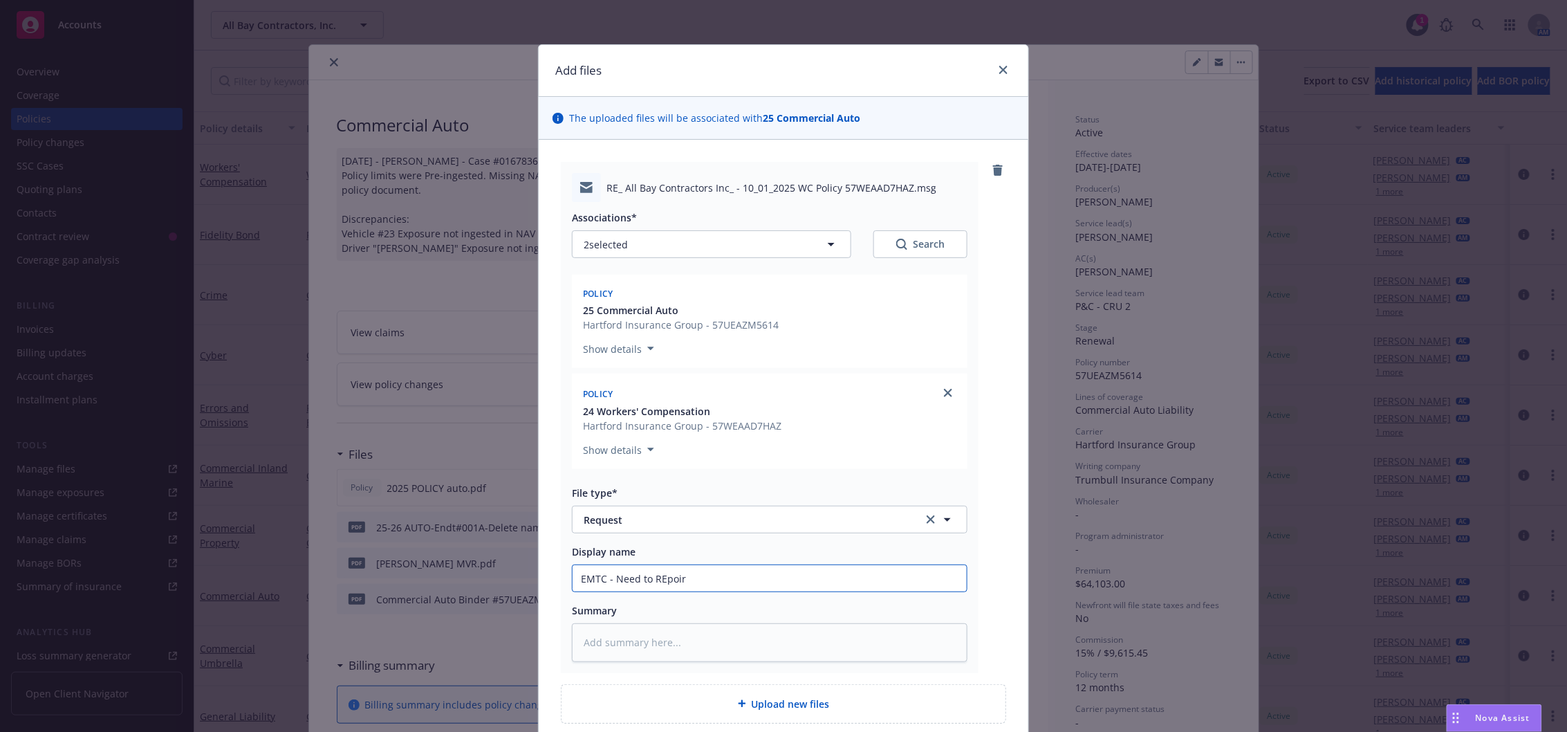
type input "EMTC - Need to REpoirt"
type textarea "x"
type input "EMTC - Need to REpoir"
type textarea "x"
type input "EMTC - Need to REpoi"
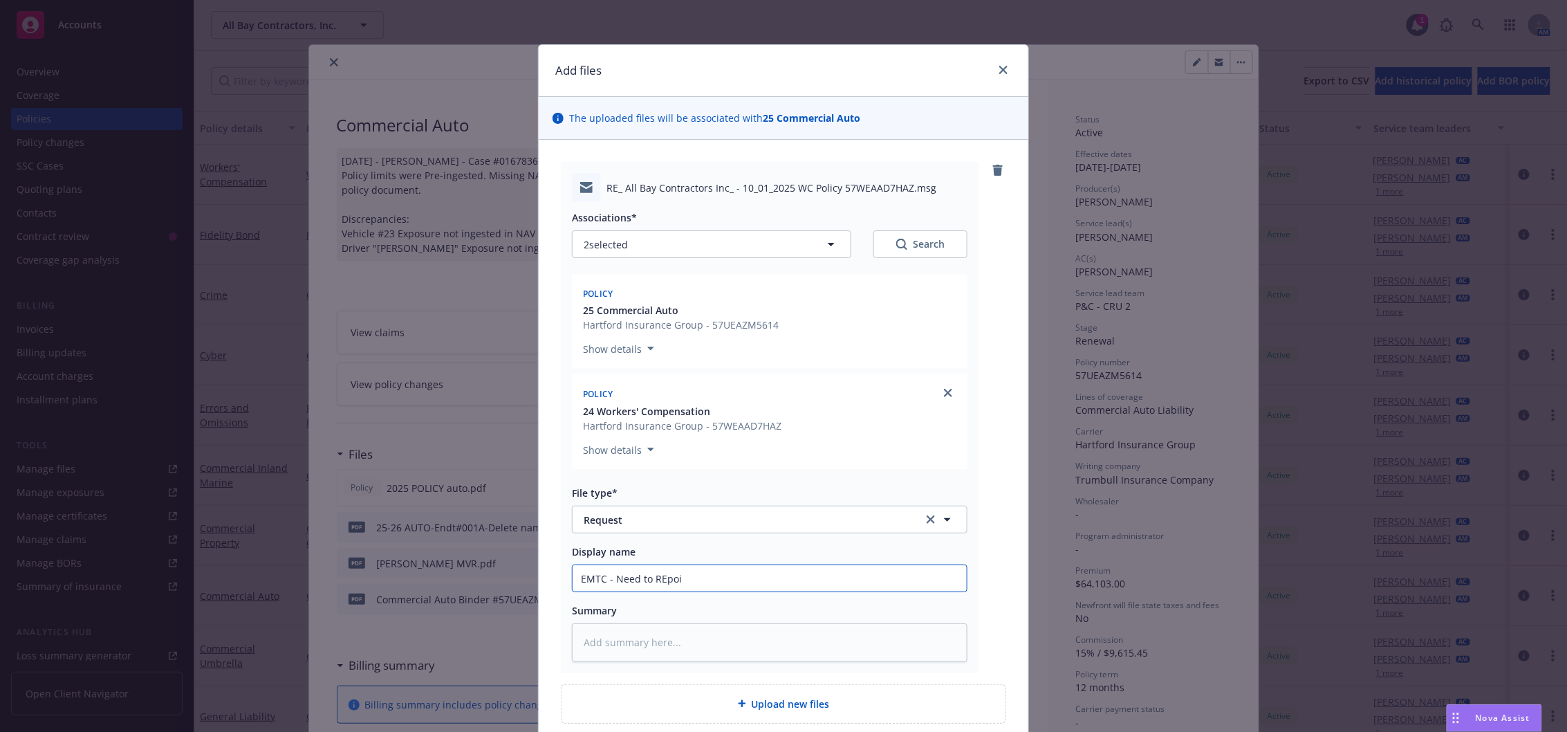
type textarea "x"
type input "EMTC - Need to REpo"
type textarea "x"
type input "EMTC - Need to REp"
type textarea "x"
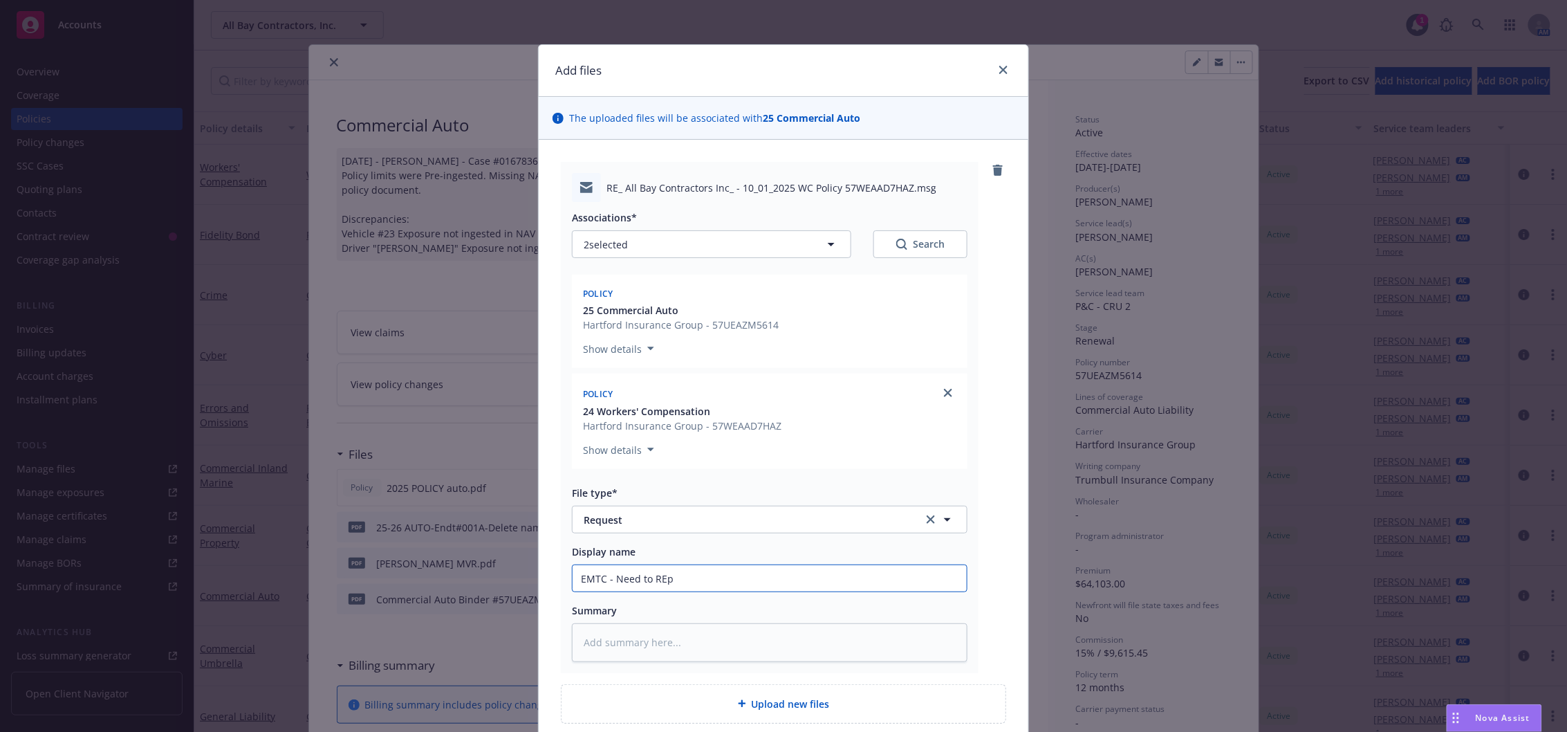
type input "EMTC - Need to RE"
type textarea "x"
type input "EMTC - Need to REe"
type textarea "x"
type input "EMTC - Need to RE"
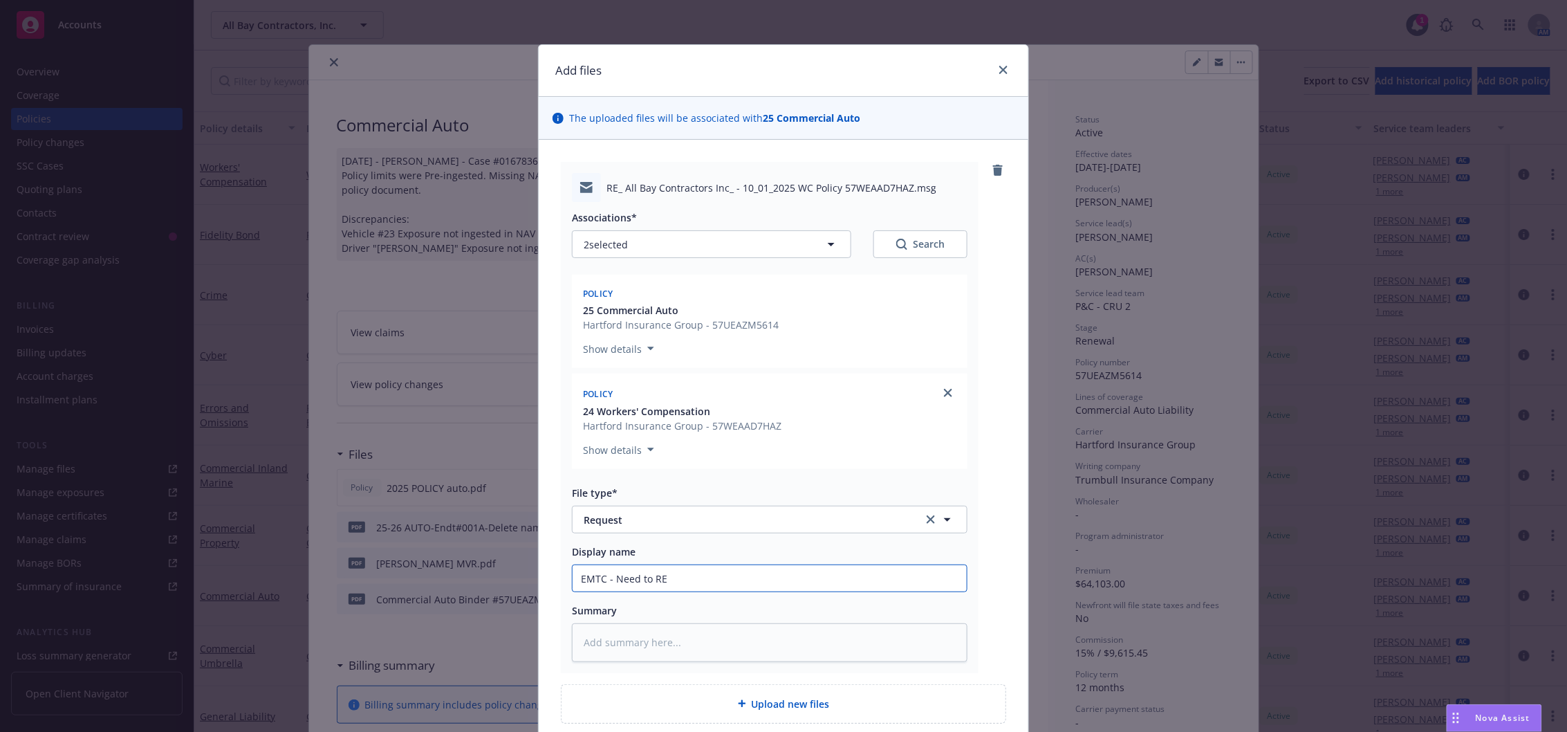
type textarea "x"
type input "EMTC - Need to R"
type textarea "x"
type input "EMTC - Need to Re"
type textarea "x"
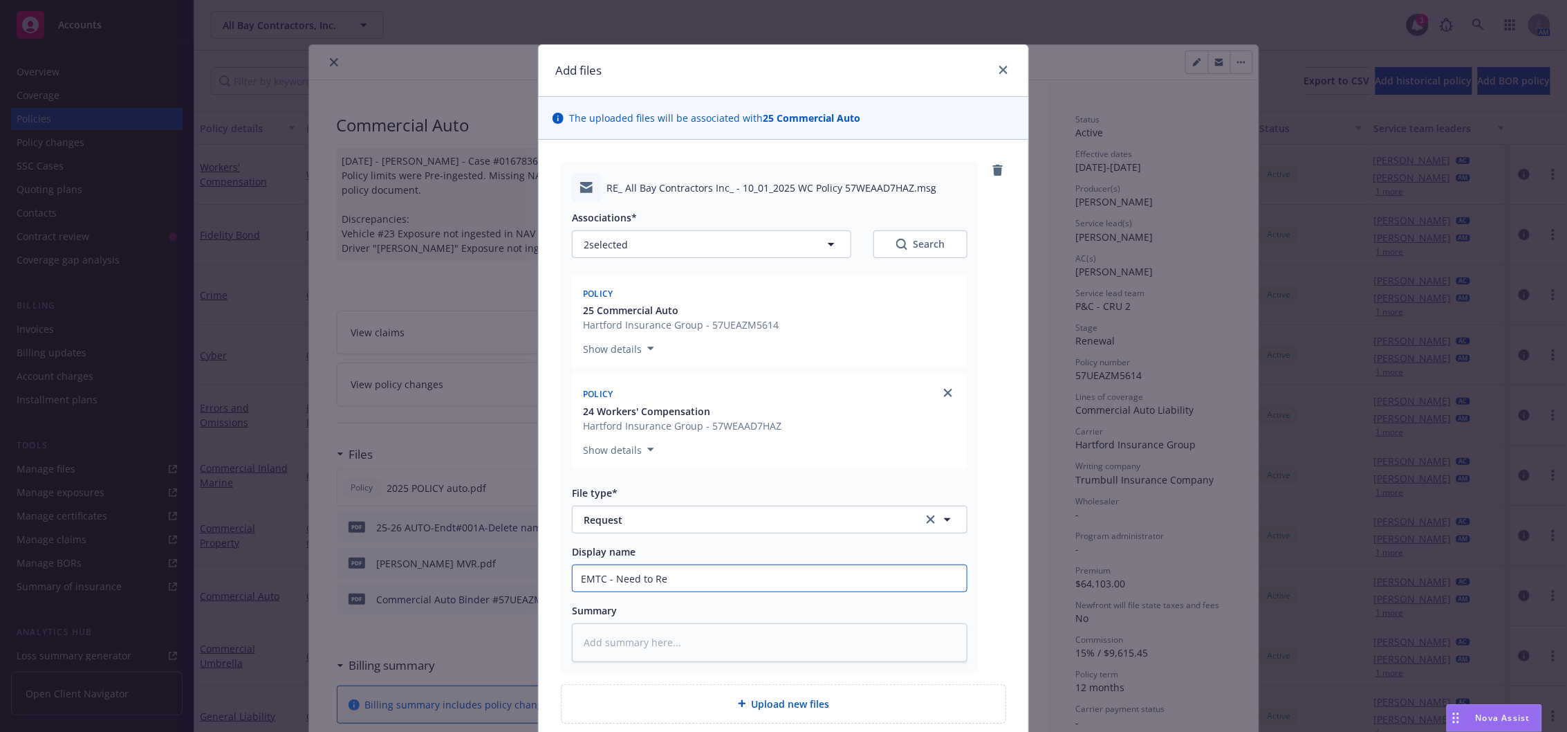
type input "EMTC - Need to Rep"
type textarea "x"
type input "EMTC - Need to Repo"
type textarea "x"
type input "EMTC - Need to Repor"
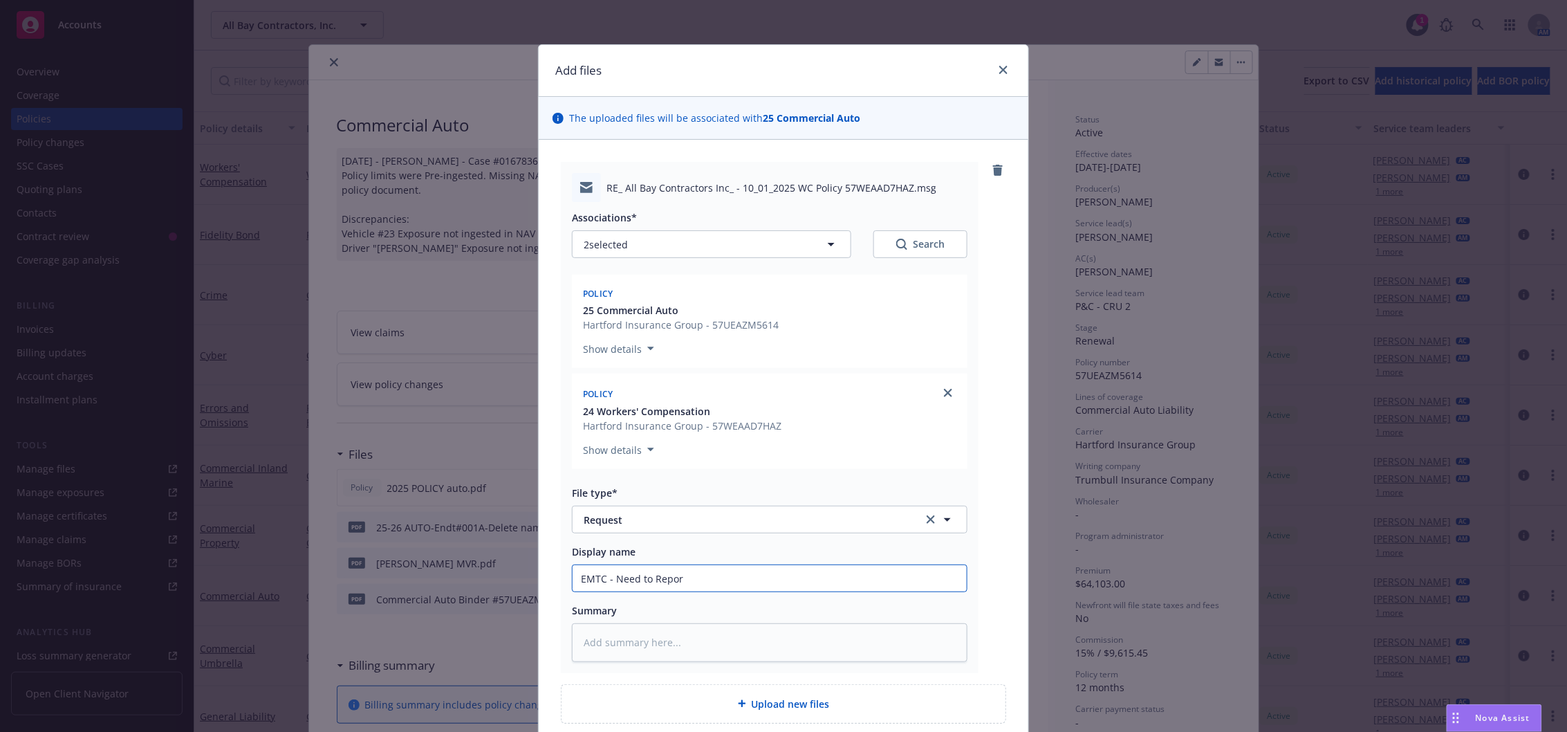
type textarea "x"
type input "EMTC - Need to Report"
type textarea "x"
type input "EMTC - Need to Report"
type textarea "x"
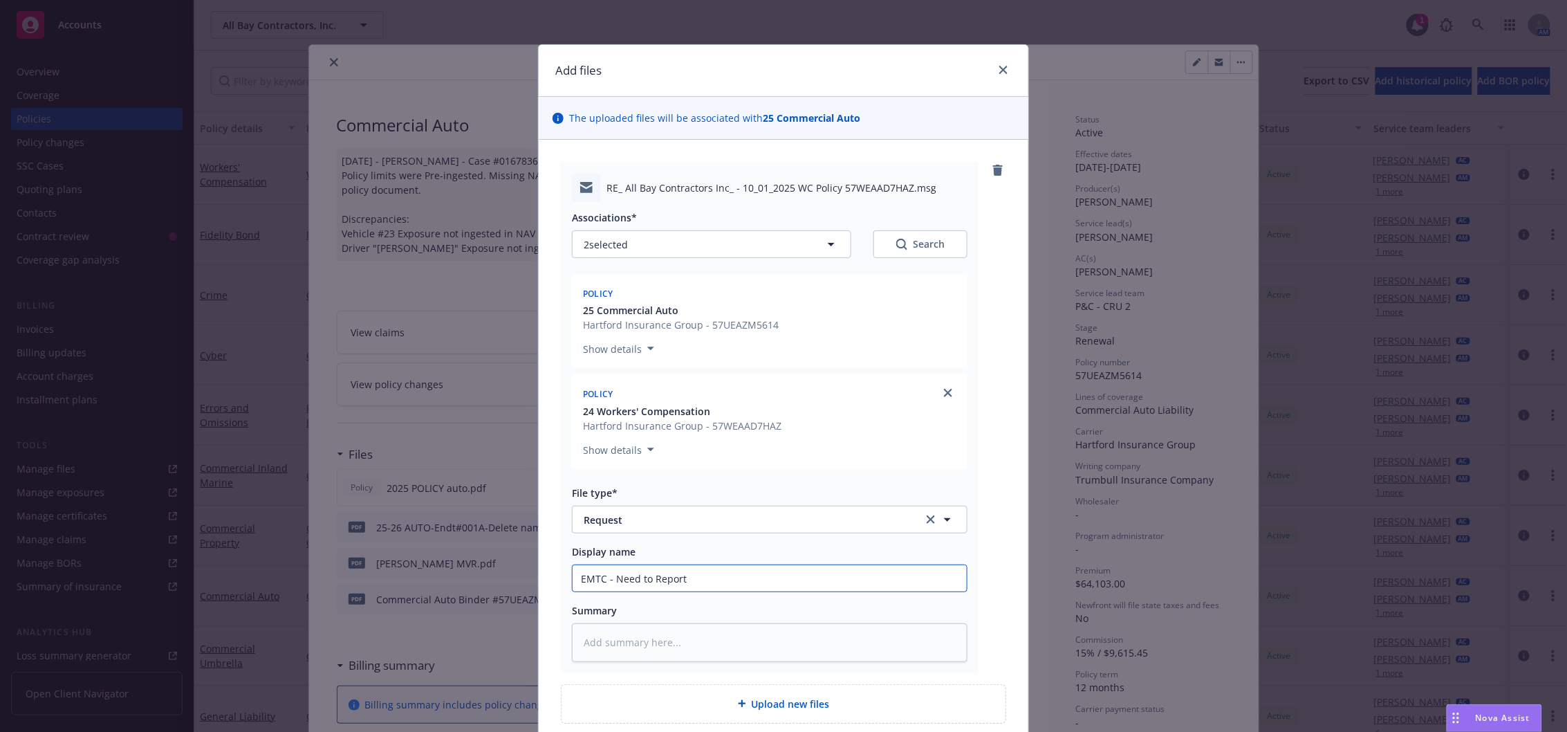
type input "EMTC - Need to Report A"
type textarea "x"
type input "EMTC - Need to Report Au"
type textarea "x"
type input "EMTC - Need to Report Aut"
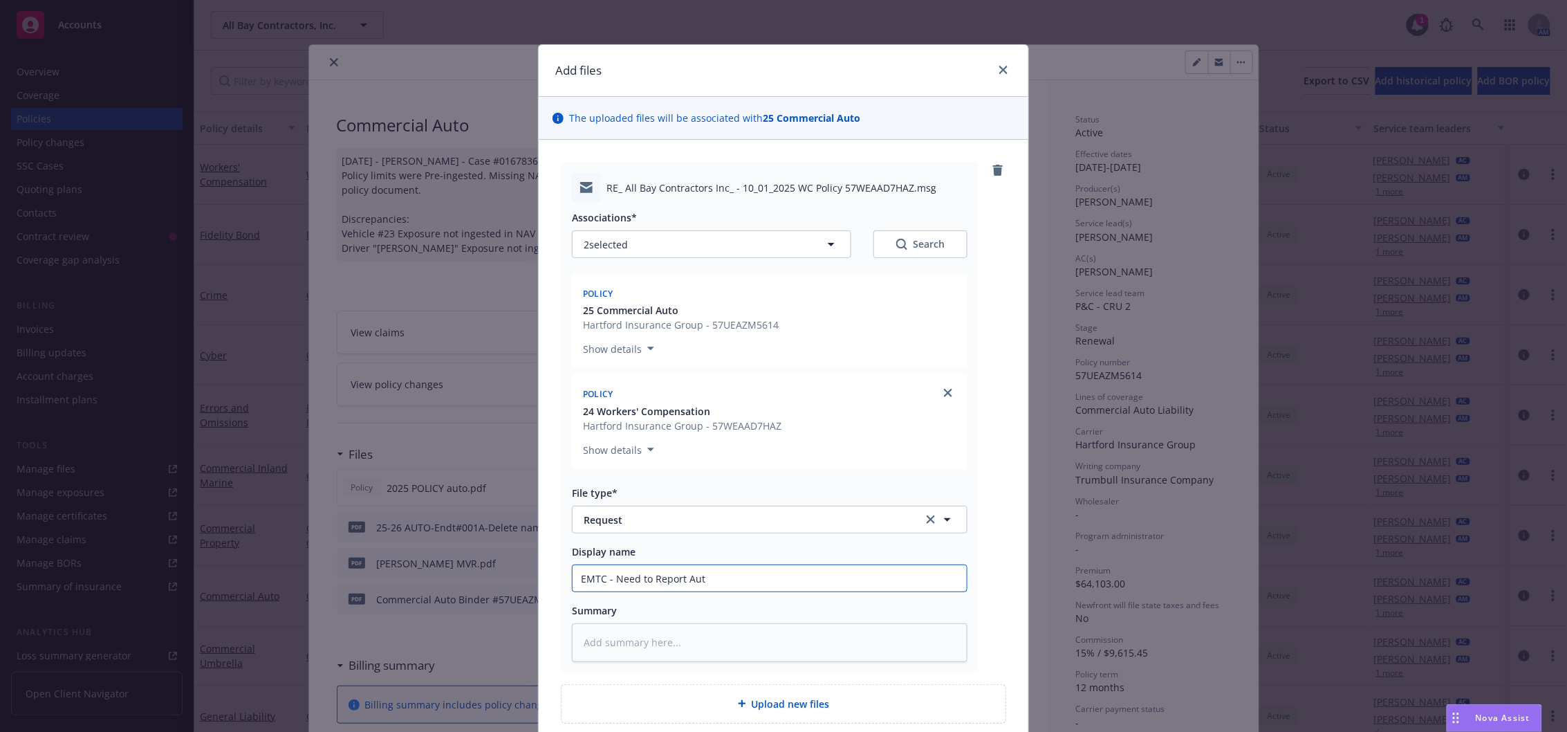
type textarea "x"
type input "EMTC - Need to Report Auto"
type textarea "x"
type input "EMTC - Need to Report Auto"
type textarea "x"
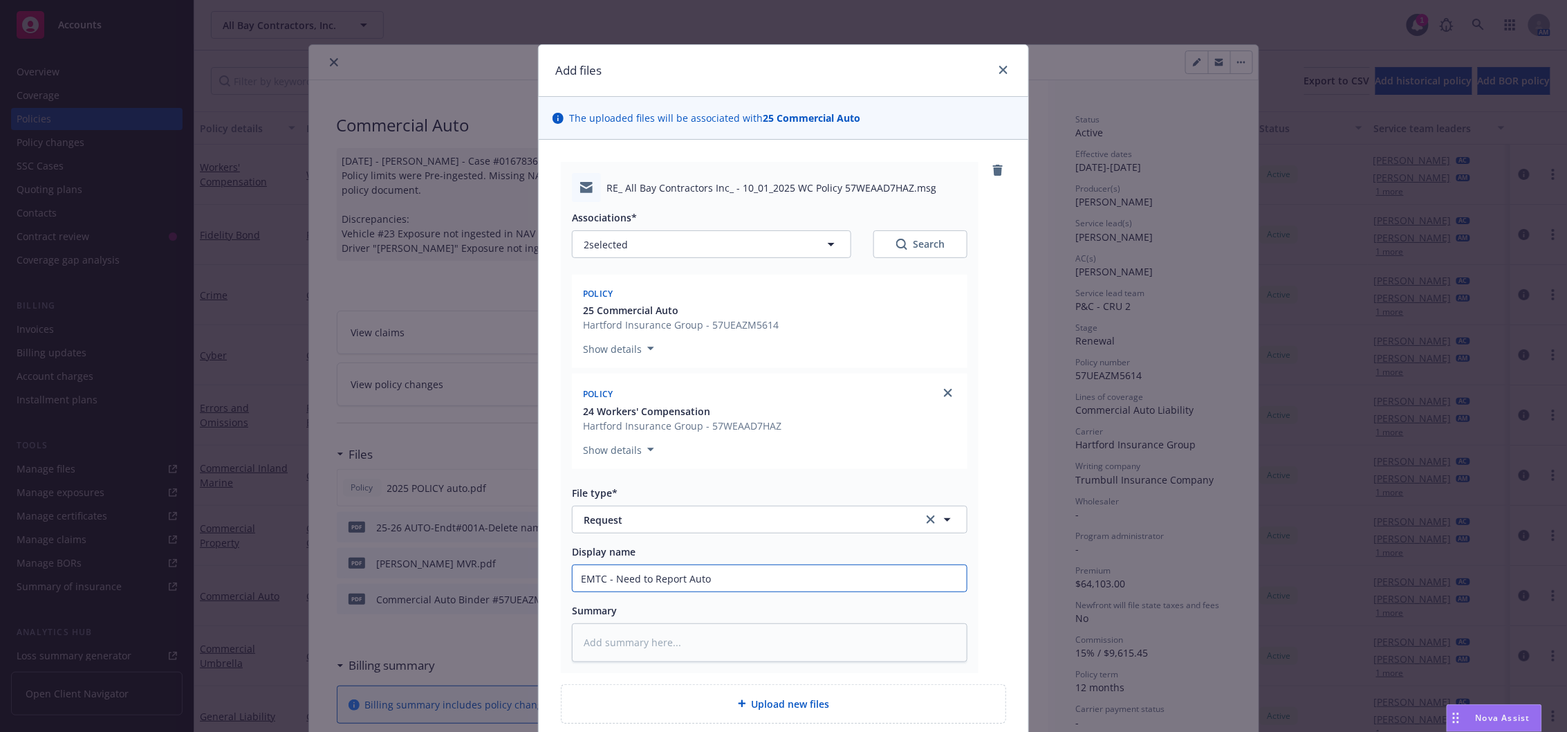
type input "EMTC - Need to Report Auto &"
type textarea "x"
type input "EMTC - Need to Report Auto &"
type textarea "x"
type input "EMTC - Need to Report Auto & C"
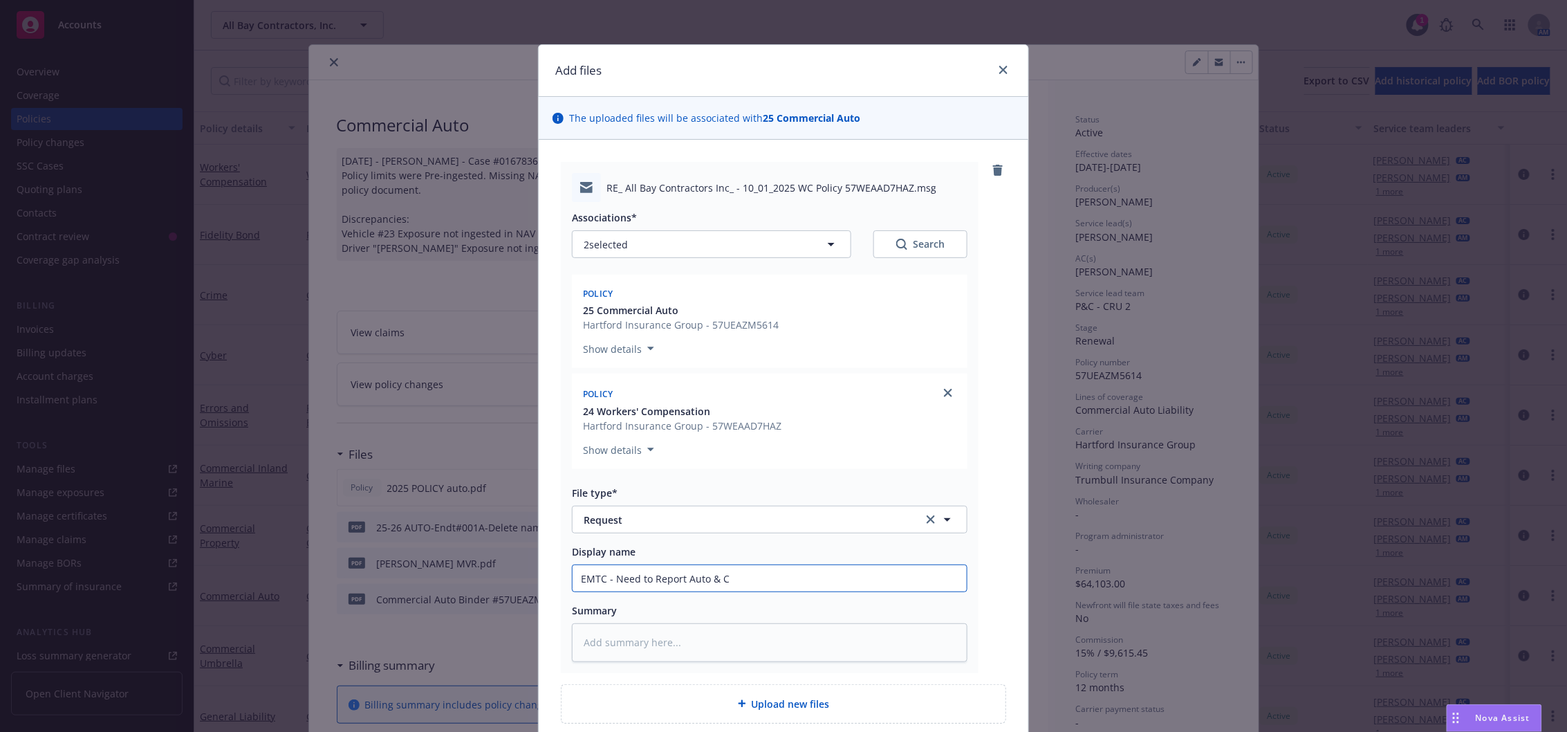
type textarea "x"
type input "EMTC - Need to Report Auto & W"
type textarea "x"
type input "EMTC - Need to Report Auto & WC"
type textarea "x"
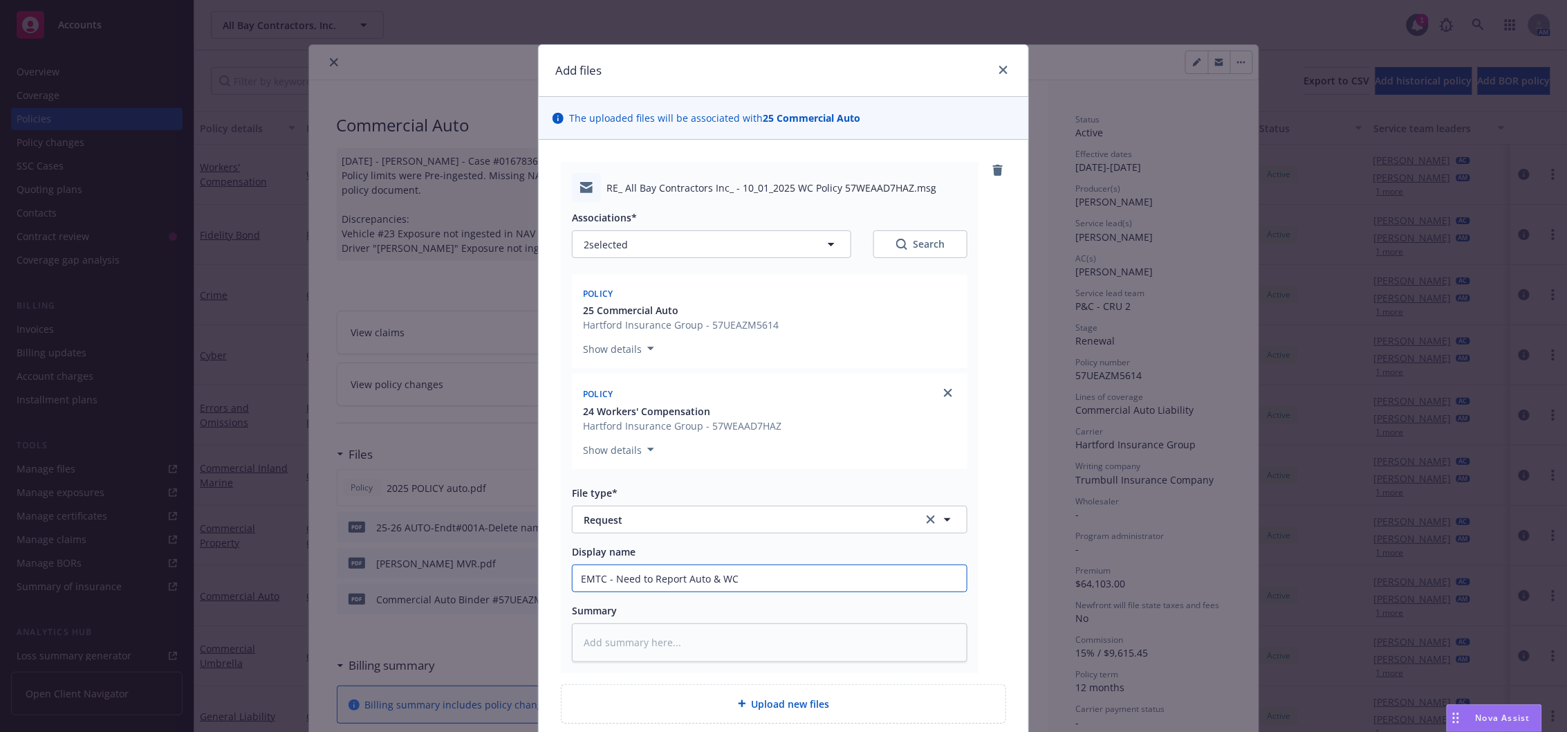
type input "EMTC - Need to Report Auto & WC"
type textarea "x"
type input "EMTC - Need to Report Auto & WC to"
type textarea "x"
type input "EMTC - Need to Report Auto & WC to"
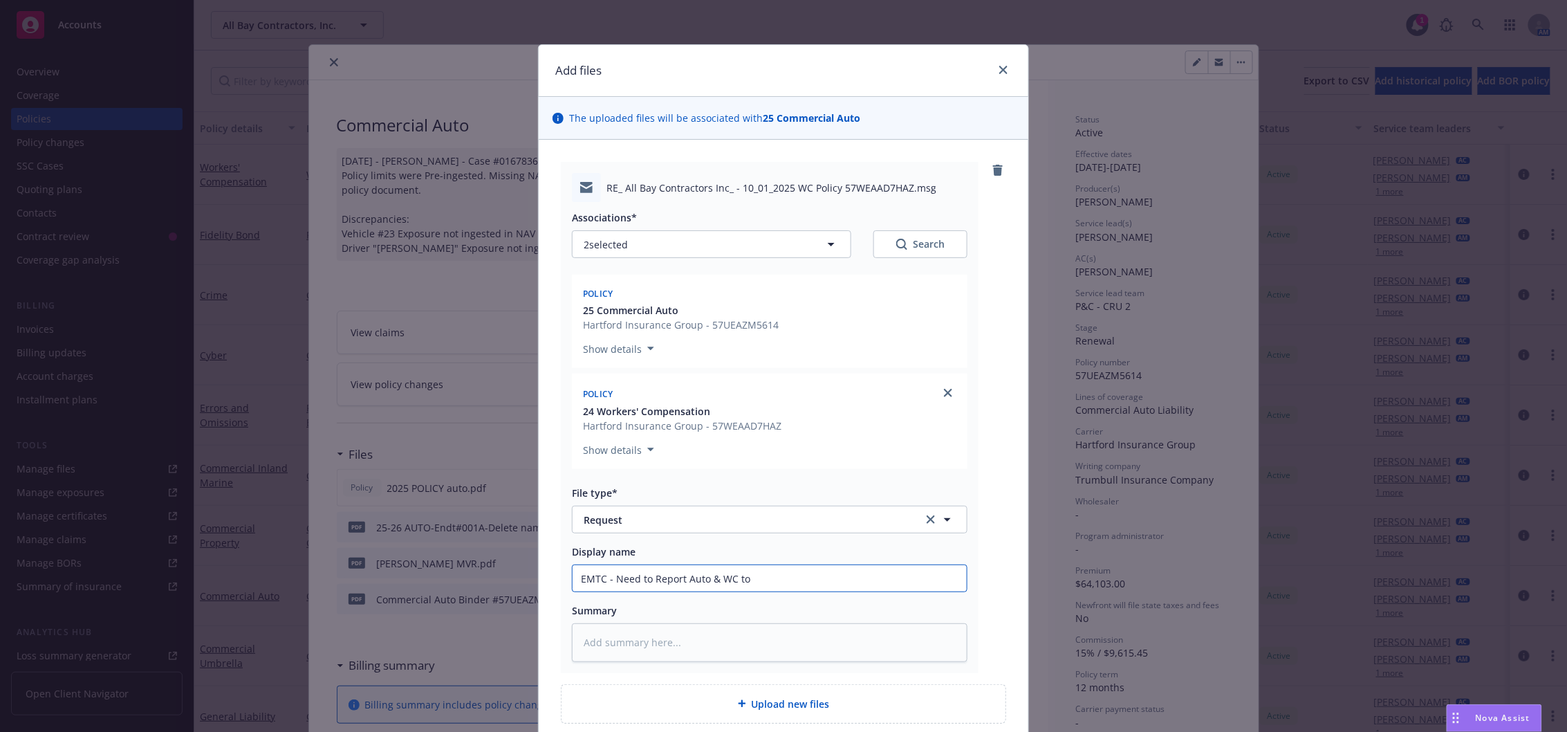
type textarea "x"
type input "EMTC - Need to Report Auto & WC to C"
type textarea "x"
type input "EMTC - Need to Report Auto & WC to [GEOGRAPHIC_DATA]"
type textarea "x"
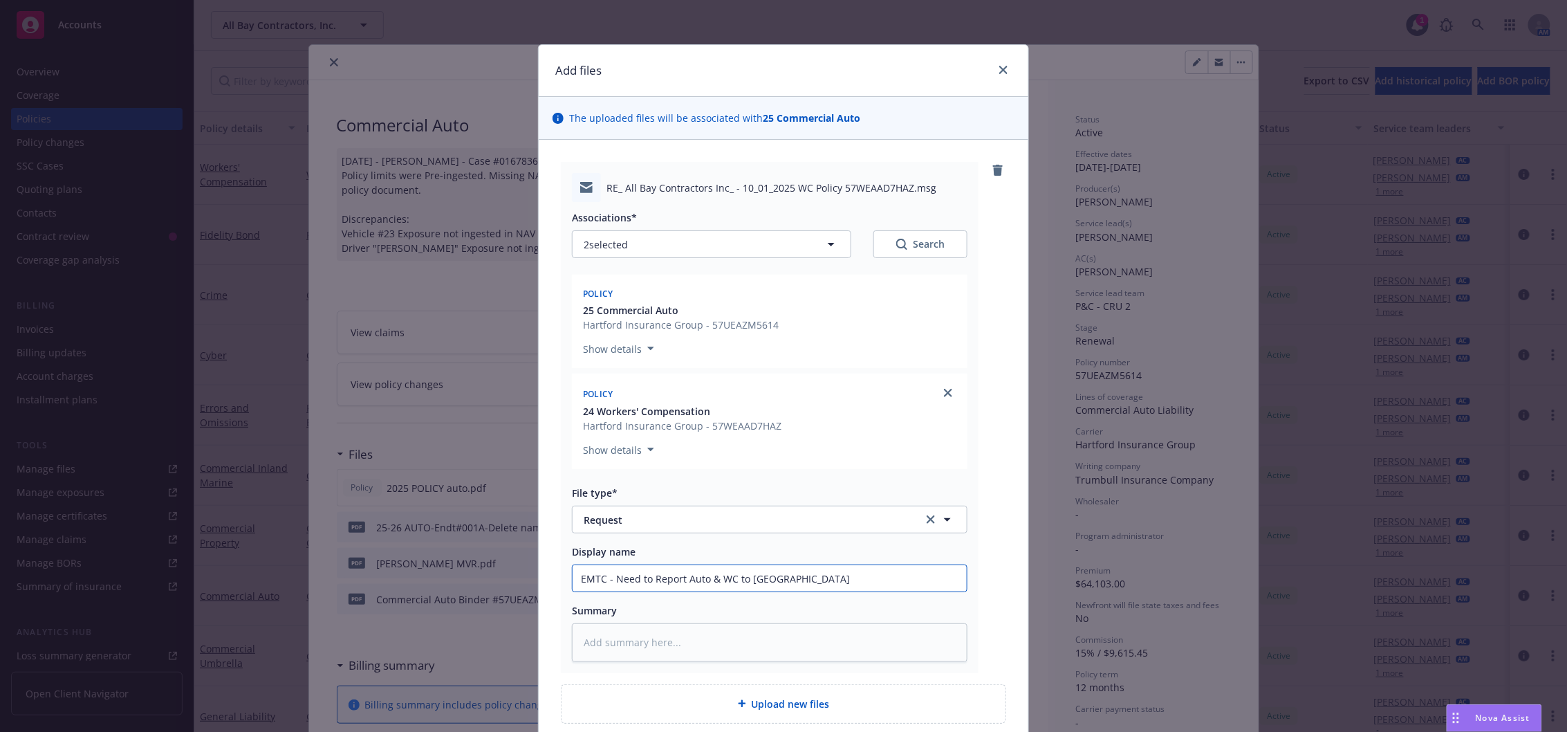
type input "EMTC - Need to Report Auto & WC to [GEOGRAPHIC_DATA]"
type textarea "x"
type input "EMTC - Need to Report Auto & WC to CA D"
type textarea "x"
type input "EMTC - Need to Report Auto & WC to CA DM"
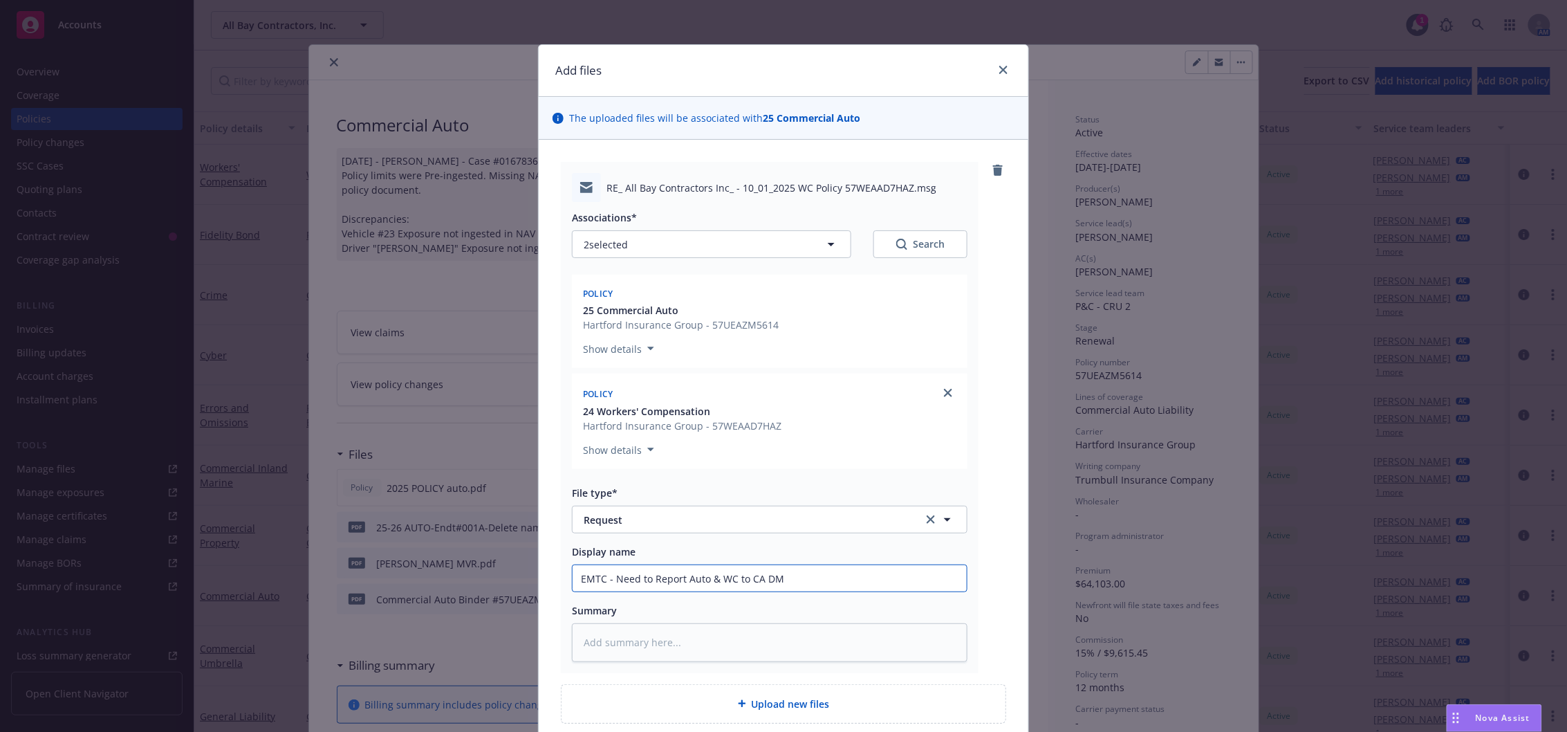
type textarea "x"
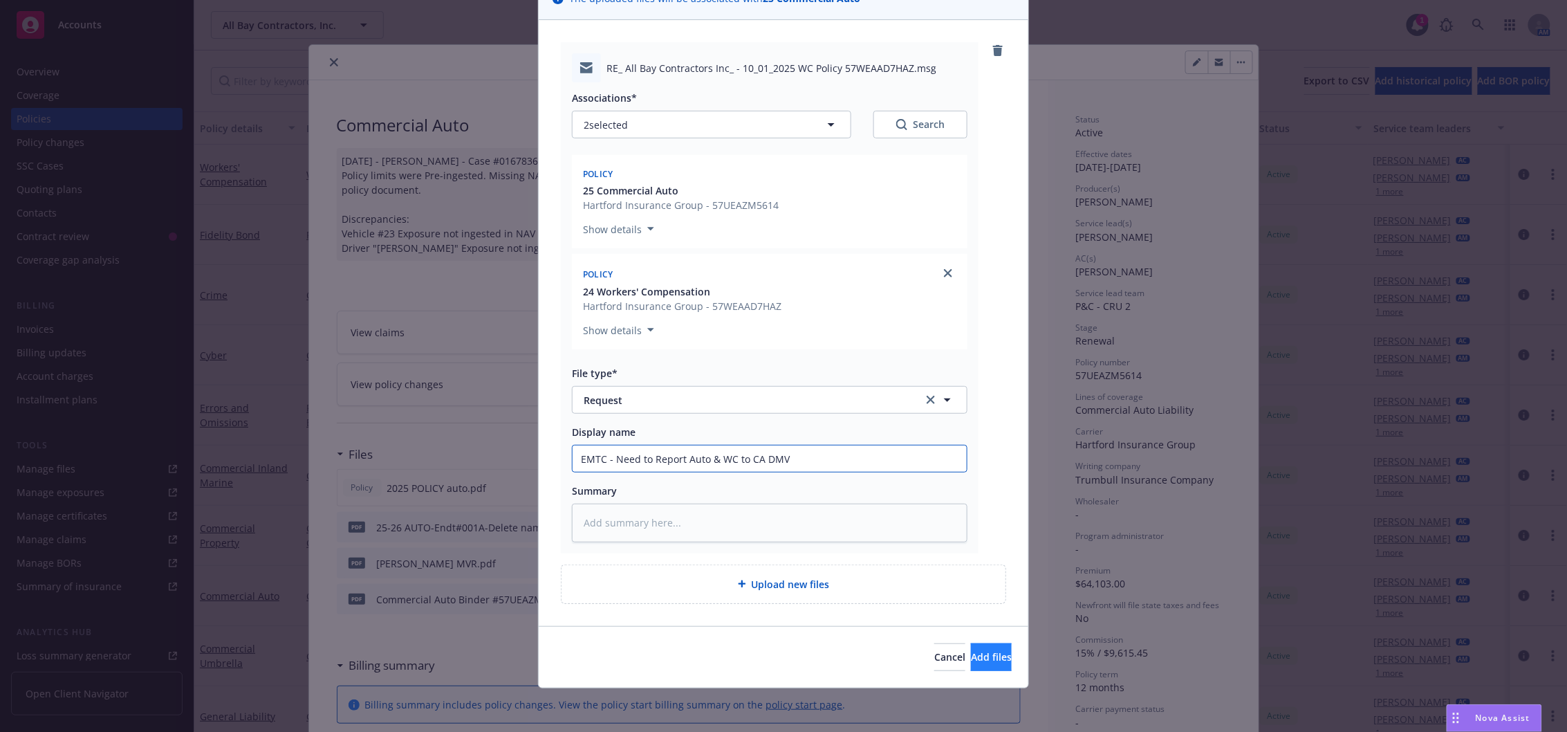
type input "EMTC - Need to Report Auto & WC to CA DMV"
click at [973, 666] on button "Add files" at bounding box center [991, 657] width 41 height 28
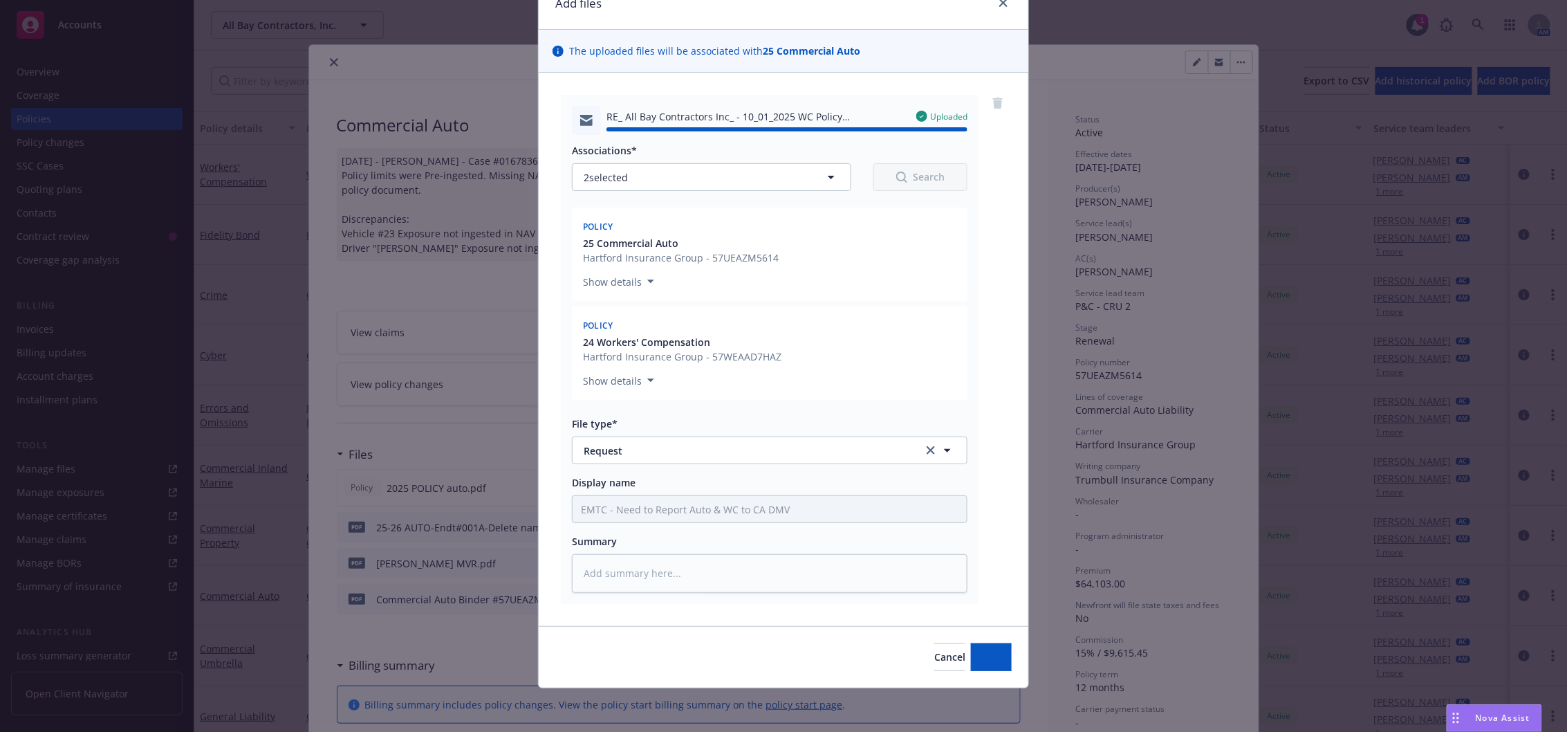
type textarea "x"
